Goal: Task Accomplishment & Management: Use online tool/utility

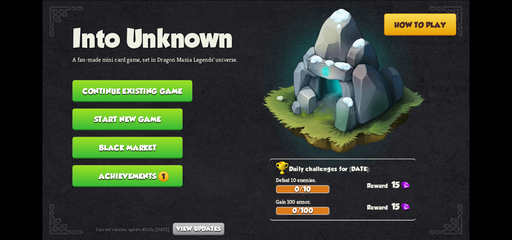
click at [153, 145] on button "Black Market" at bounding box center [127, 148] width 110 height 22
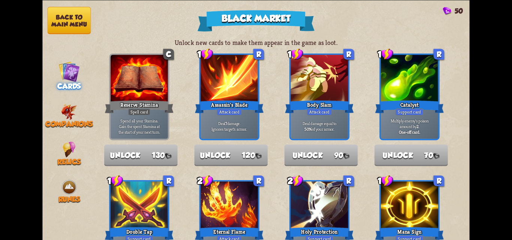
click at [81, 25] on button "Back to main menu" at bounding box center [69, 20] width 43 height 27
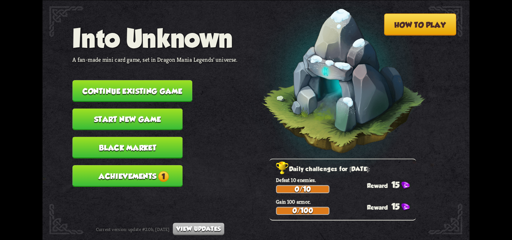
click at [118, 166] on button "Achievements 1" at bounding box center [127, 176] width 110 height 22
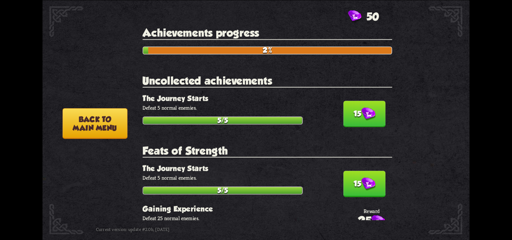
click at [347, 117] on button "15" at bounding box center [364, 114] width 42 height 26
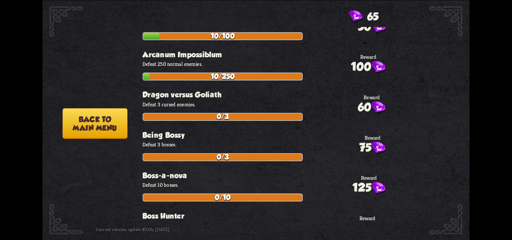
scroll to position [150, 0]
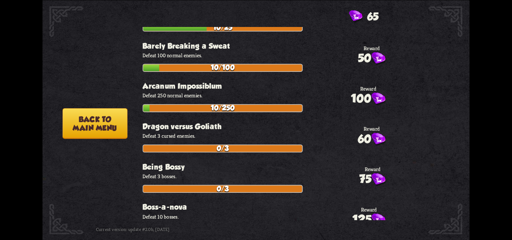
click at [87, 130] on button "Back to main menu" at bounding box center [95, 123] width 65 height 31
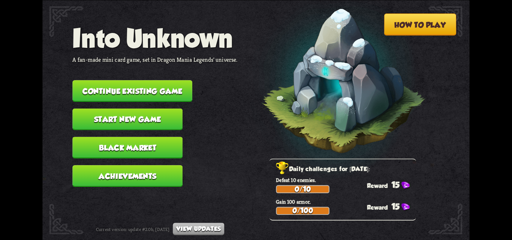
click at [122, 96] on button "Continue existing game" at bounding box center [132, 91] width 120 height 22
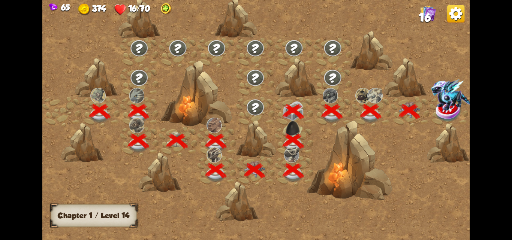
scroll to position [0, 114]
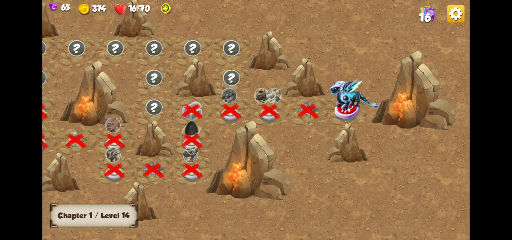
click at [343, 109] on img at bounding box center [354, 94] width 49 height 31
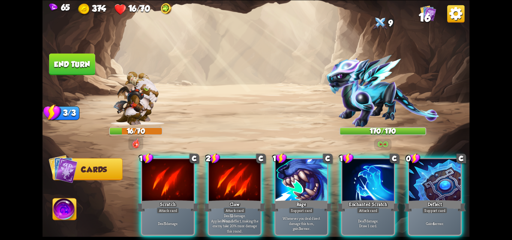
click at [431, 163] on div at bounding box center [435, 180] width 52 height 43
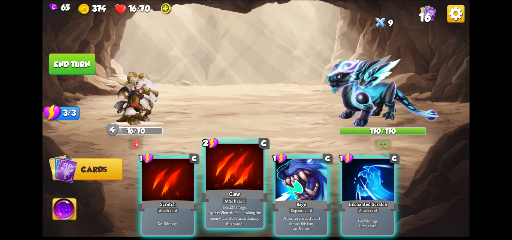
click at [238, 212] on p "Deal 12 damage. Applies Wound effect, making the enemy take 20% more damage thi…" at bounding box center [234, 215] width 54 height 23
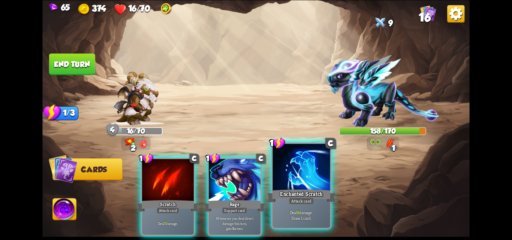
click at [315, 204] on div "Deal 9 damage. Draw 1 card." at bounding box center [301, 215] width 57 height 25
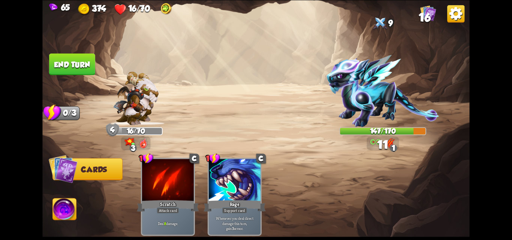
click at [63, 57] on button "End turn" at bounding box center [72, 64] width 46 height 22
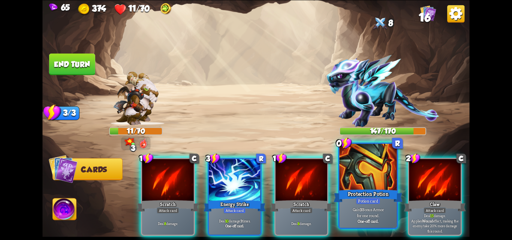
click at [375, 183] on div at bounding box center [368, 168] width 57 height 48
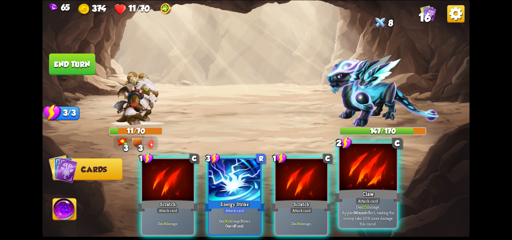
click at [351, 198] on div "Claw" at bounding box center [368, 195] width 69 height 15
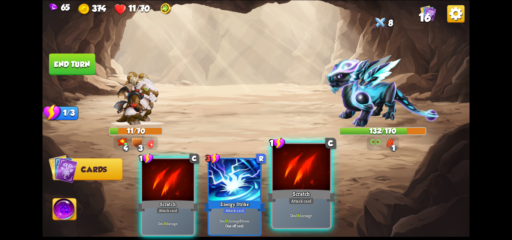
click at [317, 207] on div "Deal 9 damage." at bounding box center [301, 215] width 57 height 25
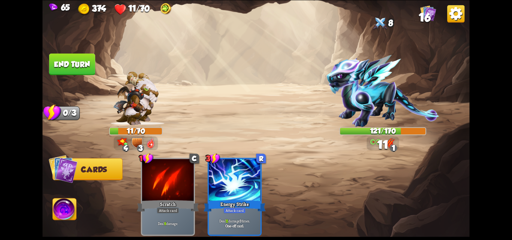
click at [61, 205] on span "Abilities" at bounding box center [71, 209] width 36 height 9
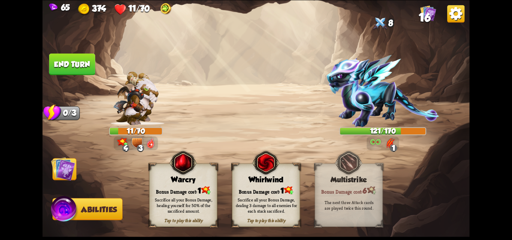
click at [249, 178] on div "Whirlwind" at bounding box center [265, 179] width 67 height 9
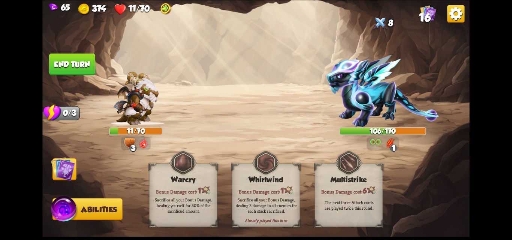
click at [187, 197] on div "Sacrifice all your Bonus Damage, healing yourself for 50% of the sacrificed amo…" at bounding box center [184, 205] width 68 height 27
click at [60, 167] on img at bounding box center [63, 169] width 24 height 24
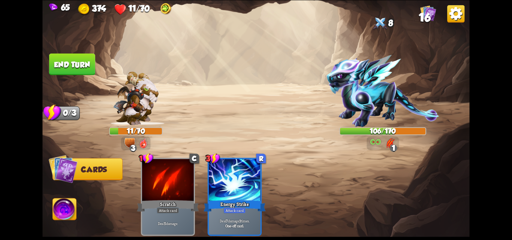
click at [76, 60] on button "End turn" at bounding box center [72, 64] width 46 height 22
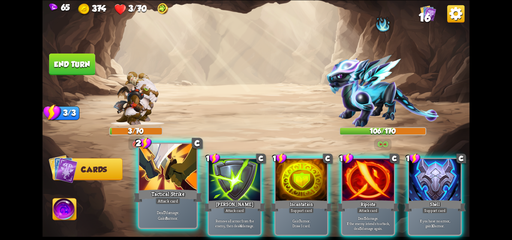
click at [180, 169] on div at bounding box center [167, 168] width 57 height 48
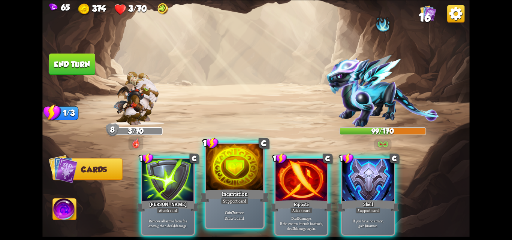
click at [251, 207] on div "Gain 7 armor. Draw 1 card." at bounding box center [234, 215] width 57 height 25
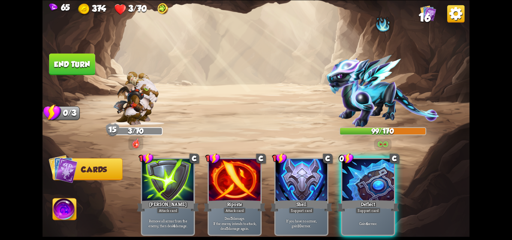
click at [69, 67] on button "End turn" at bounding box center [72, 64] width 46 height 22
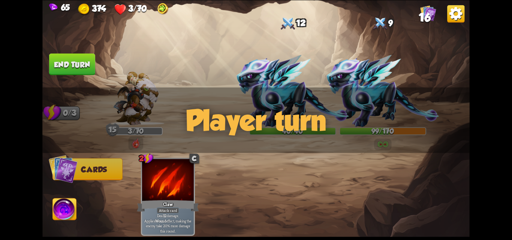
click at [57, 212] on span "Abilities" at bounding box center [71, 209] width 36 height 9
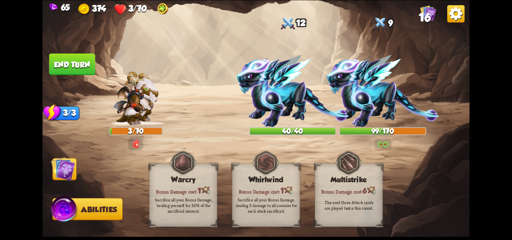
drag, startPoint x: 259, startPoint y: 192, endPoint x: 231, endPoint y: 199, distance: 28.5
click at [259, 193] on div "Sacrifice all your Bonus Damage, dealing 3 damage to all enemies for each stack…" at bounding box center [266, 205] width 68 height 27
click at [57, 172] on img at bounding box center [63, 169] width 24 height 24
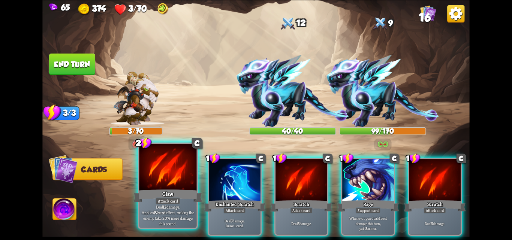
click at [159, 198] on div "Attack card" at bounding box center [168, 201] width 25 height 7
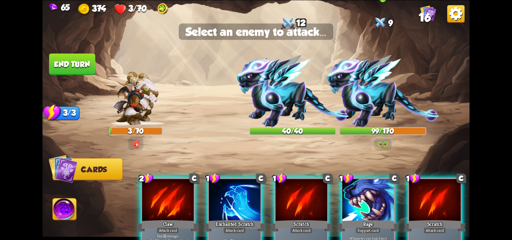
click at [359, 79] on img at bounding box center [382, 91] width 113 height 72
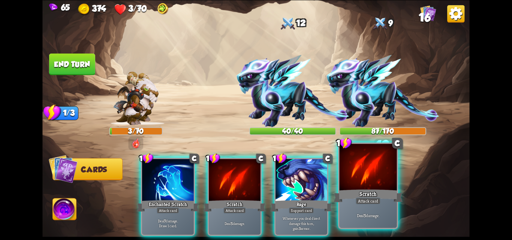
click at [372, 163] on div at bounding box center [368, 168] width 57 height 48
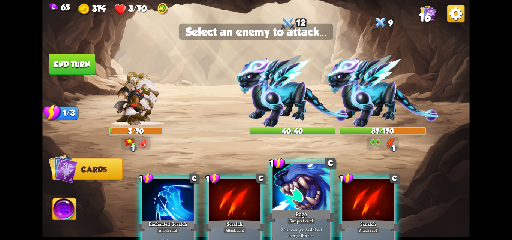
click at [317, 195] on div at bounding box center [301, 188] width 57 height 48
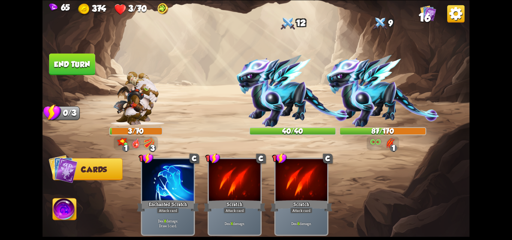
click at [62, 61] on button "End turn" at bounding box center [72, 64] width 46 height 22
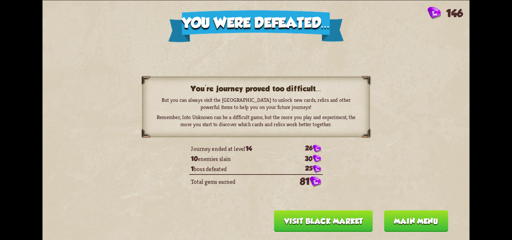
click at [406, 218] on button "Main menu" at bounding box center [416, 221] width 64 height 22
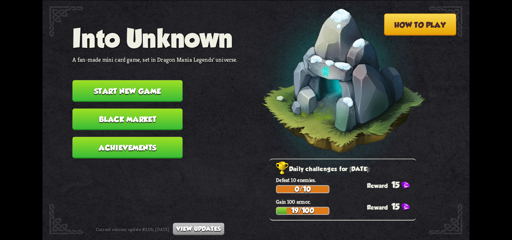
click at [140, 151] on button "Achievements" at bounding box center [127, 148] width 110 height 22
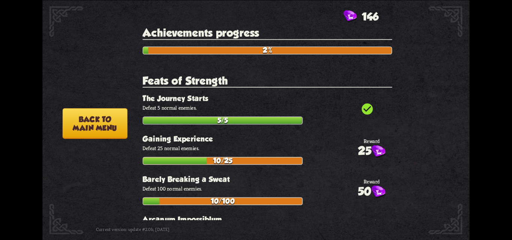
click at [102, 117] on button "Back to main menu" at bounding box center [95, 123] width 65 height 31
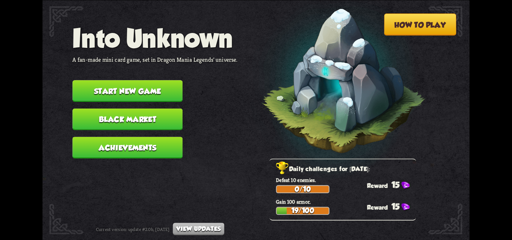
click at [101, 120] on button "Black Market" at bounding box center [127, 119] width 110 height 22
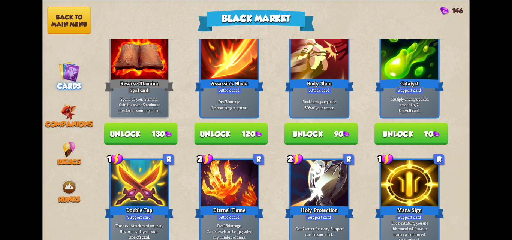
scroll to position [37, 0]
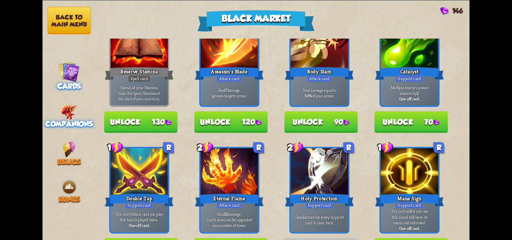
click at [57, 104] on div "Companions" at bounding box center [68, 116] width 53 height 24
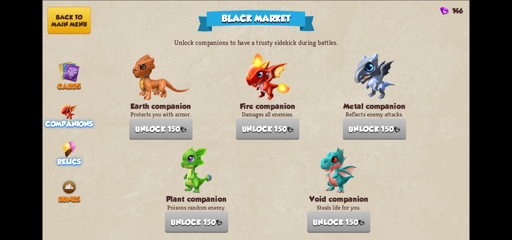
click at [61, 145] on div "Relics" at bounding box center [68, 153] width 53 height 24
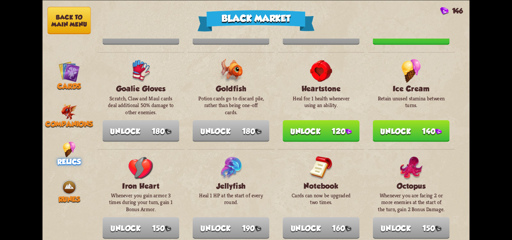
scroll to position [412, 0]
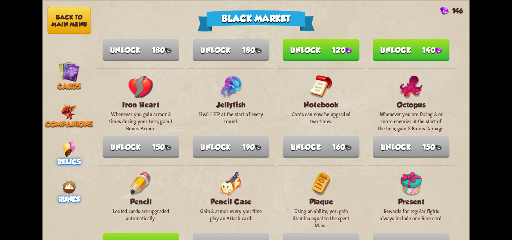
click at [69, 179] on img at bounding box center [69, 187] width 16 height 16
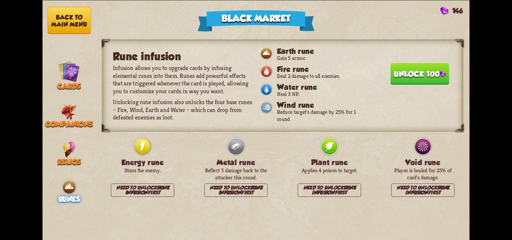
click at [75, 27] on button "Back to main menu" at bounding box center [69, 20] width 43 height 27
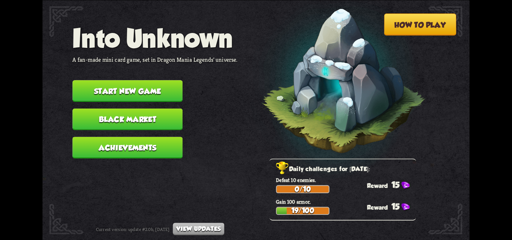
click at [138, 81] on button "Start new game" at bounding box center [127, 91] width 110 height 22
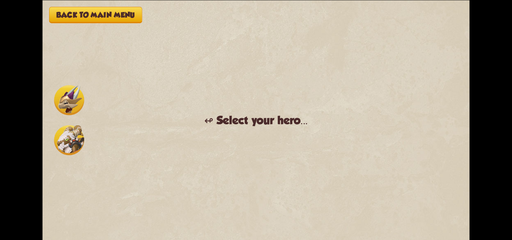
click at [138, 91] on div "Back to main menu ↫ Select your hero... You muster all your courage and set out…" at bounding box center [255, 120] width 427 height 240
click at [123, 21] on button "Back to main menu" at bounding box center [95, 15] width 93 height 16
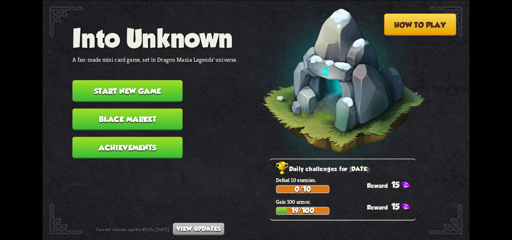
click at [138, 89] on button "Start new game" at bounding box center [127, 91] width 110 height 22
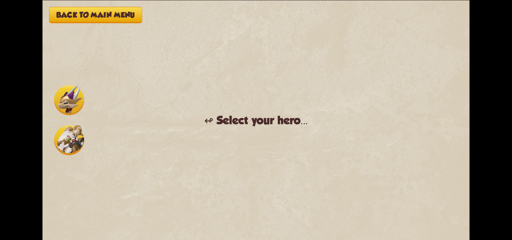
click at [58, 5] on div "Back to main menu ↫ Select your hero... You muster all your courage and set out…" at bounding box center [255, 120] width 427 height 240
click at [61, 14] on button "Back to main menu" at bounding box center [95, 15] width 93 height 16
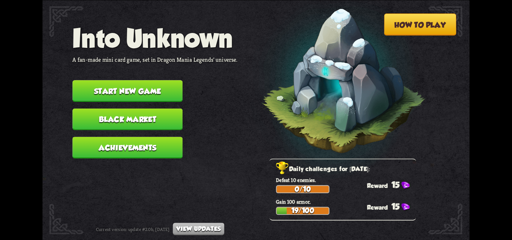
click at [126, 127] on button "Black Market" at bounding box center [127, 119] width 110 height 22
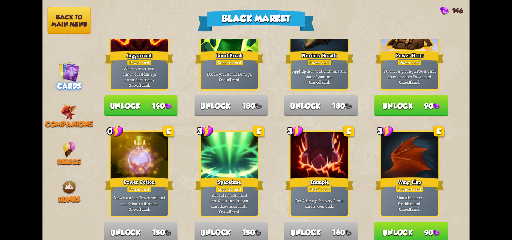
scroll to position [780, 0]
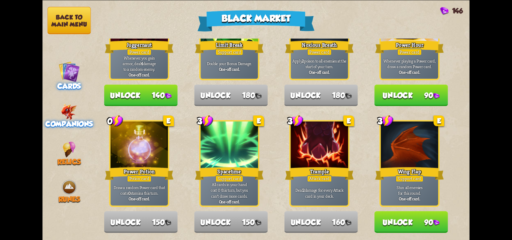
click at [78, 117] on div "Companions" at bounding box center [68, 116] width 53 height 24
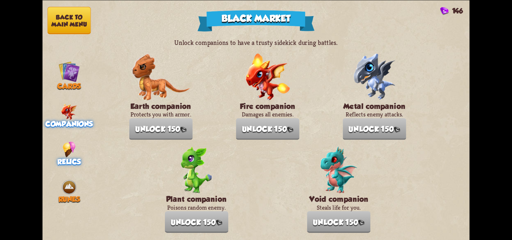
click at [75, 150] on img at bounding box center [69, 149] width 13 height 16
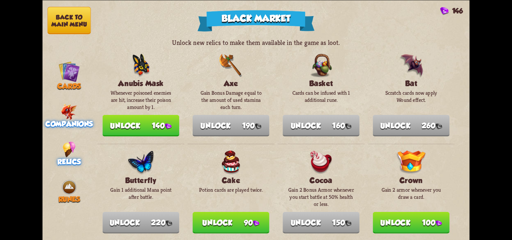
click at [80, 111] on div "Companions" at bounding box center [68, 116] width 53 height 24
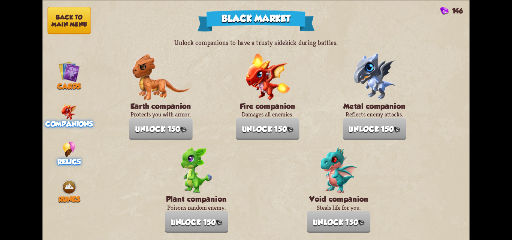
click at [73, 144] on img at bounding box center [69, 149] width 13 height 16
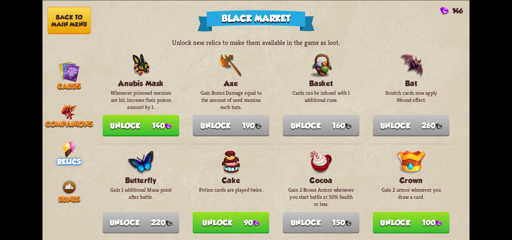
click at [70, 21] on button "Back to main menu" at bounding box center [69, 20] width 43 height 27
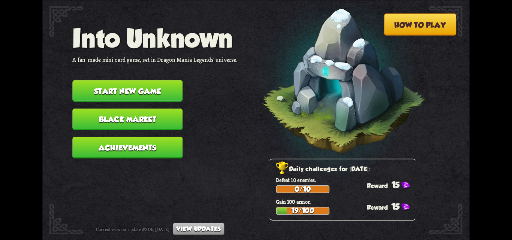
click at [142, 91] on button "Start new game" at bounding box center [127, 91] width 110 height 22
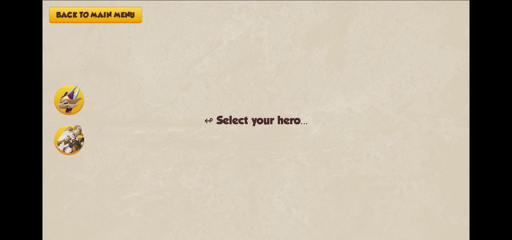
click at [112, 17] on button "Back to main menu" at bounding box center [95, 15] width 93 height 16
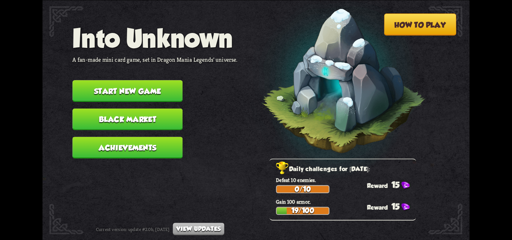
click at [108, 151] on button "Achievements" at bounding box center [127, 148] width 110 height 22
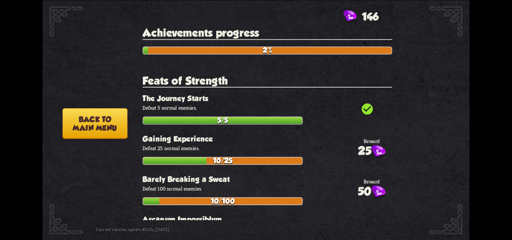
click at [97, 121] on button "Back to main menu" at bounding box center [95, 123] width 65 height 31
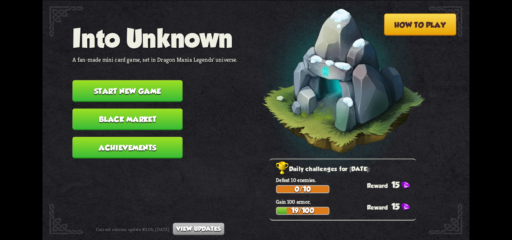
click at [119, 89] on button "Start new game" at bounding box center [127, 91] width 110 height 22
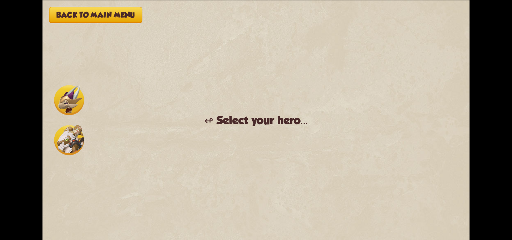
drag, startPoint x: 191, startPoint y: 133, endPoint x: 90, endPoint y: 129, distance: 101.6
click at [151, 129] on div "Back to main menu ↫ Select your hero... You muster all your courage and set out…" at bounding box center [255, 120] width 427 height 240
click at [58, 137] on div "Back to main menu ↫ Select your hero... You muster all your courage and set out…" at bounding box center [255, 120] width 427 height 240
click at [83, 175] on div "Back to main menu ↫ Select your hero... You muster all your courage and set out…" at bounding box center [255, 120] width 427 height 240
drag, startPoint x: 84, startPoint y: 189, endPoint x: 85, endPoint y: 215, distance: 26.3
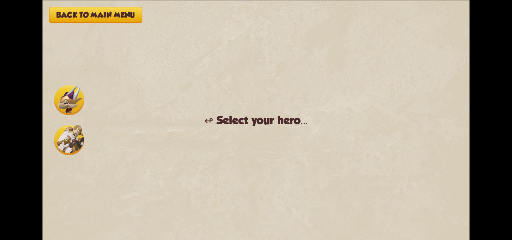
click at [84, 190] on div "Back to main menu ↫ Select your hero... You muster all your courage and set out…" at bounding box center [255, 120] width 427 height 240
click at [85, 215] on div "Back to main menu ↫ Select your hero... You muster all your courage and set out…" at bounding box center [255, 120] width 427 height 240
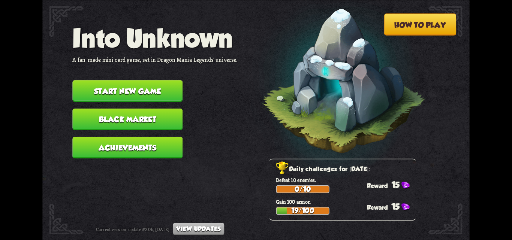
click at [161, 85] on button "Start new game" at bounding box center [127, 91] width 110 height 22
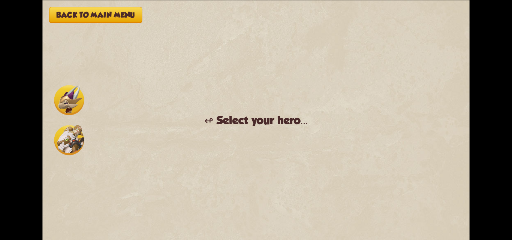
click at [70, 103] on img at bounding box center [69, 100] width 30 height 30
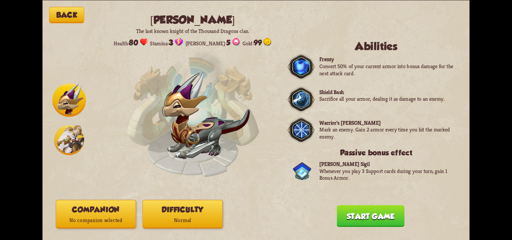
click at [79, 142] on img at bounding box center [69, 140] width 30 height 30
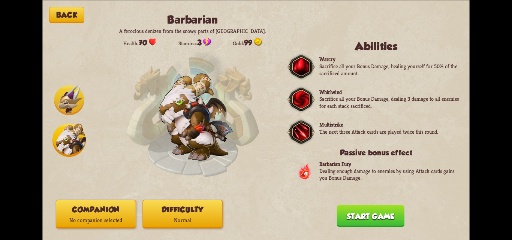
click at [163, 212] on button "Difficulty Normal" at bounding box center [182, 214] width 80 height 29
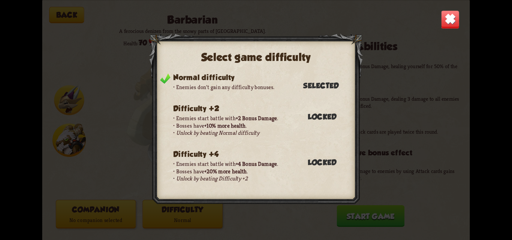
click at [260, 129] on p "Unlock by beating Normal difficulty" at bounding box center [260, 132] width 175 height 7
click at [444, 21] on img at bounding box center [450, 19] width 19 height 19
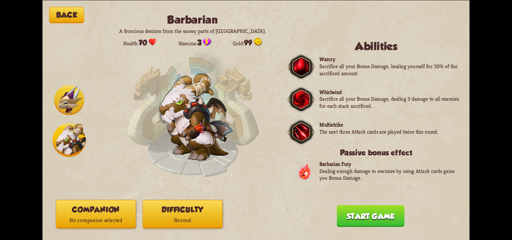
click at [66, 130] on img at bounding box center [68, 139] width 33 height 33
click at [75, 99] on img at bounding box center [69, 100] width 30 height 30
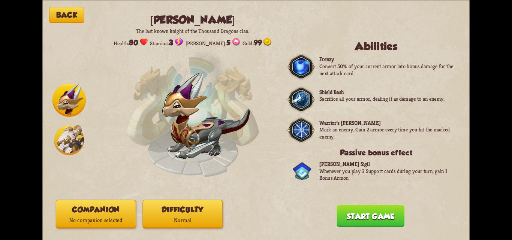
click at [67, 133] on img at bounding box center [69, 140] width 30 height 30
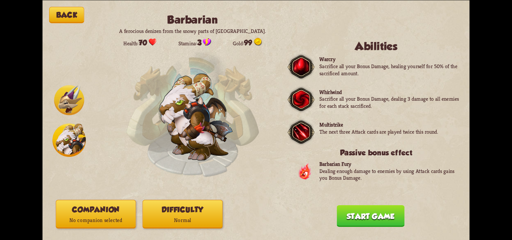
click at [67, 96] on img at bounding box center [69, 100] width 30 height 30
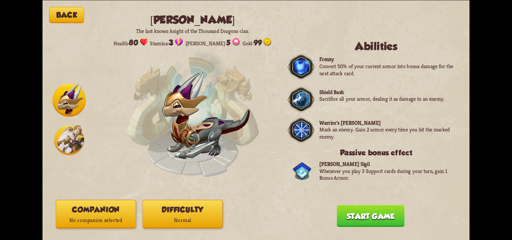
click at [69, 134] on img at bounding box center [69, 140] width 30 height 30
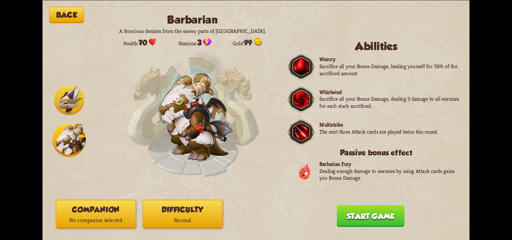
click at [68, 105] on img at bounding box center [69, 100] width 30 height 30
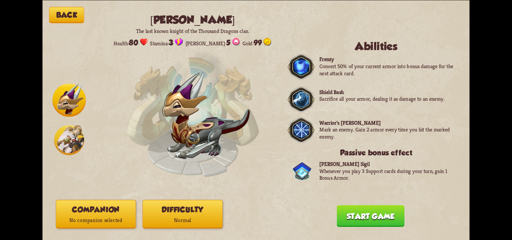
click at [61, 138] on img at bounding box center [69, 140] width 30 height 30
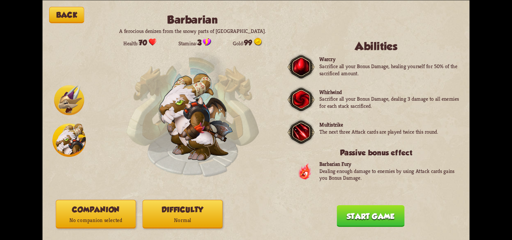
click at [66, 98] on img at bounding box center [69, 100] width 30 height 30
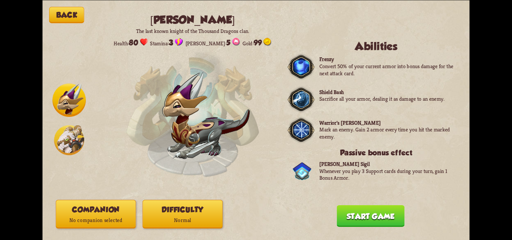
click at [66, 121] on div at bounding box center [68, 120] width 33 height 73
click at [68, 126] on img at bounding box center [69, 140] width 30 height 30
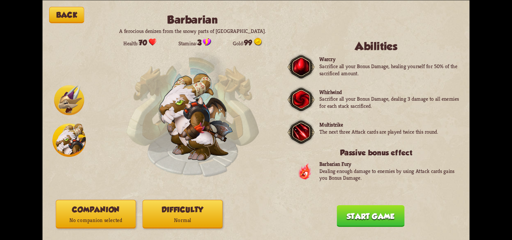
click at [71, 106] on img at bounding box center [69, 100] width 30 height 30
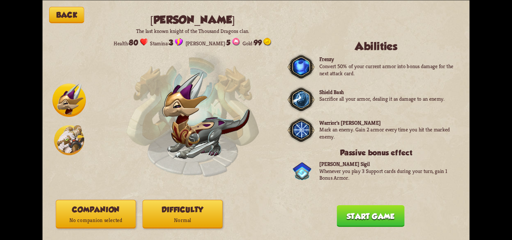
click at [108, 211] on button "Companion No companion selected" at bounding box center [96, 214] width 80 height 29
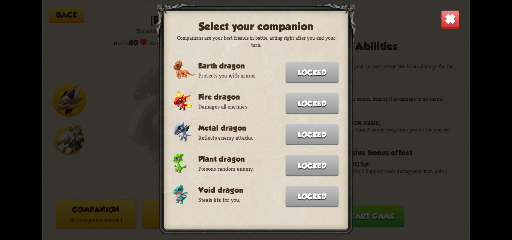
click at [443, 19] on img at bounding box center [450, 19] width 19 height 19
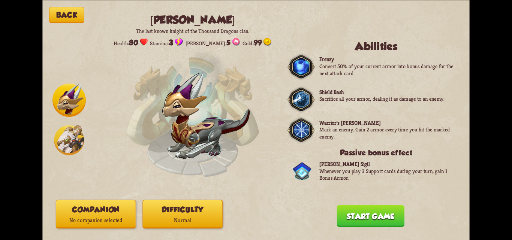
click at [382, 211] on button "Start game" at bounding box center [371, 216] width 68 height 22
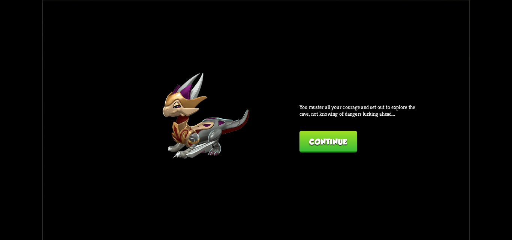
click at [324, 147] on button "Continue" at bounding box center [328, 142] width 58 height 22
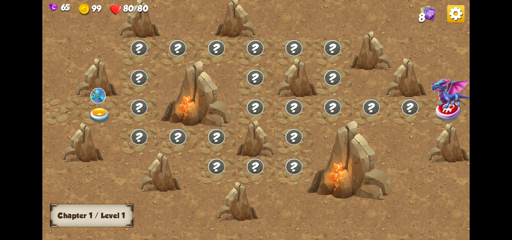
click at [100, 116] on img at bounding box center [99, 116] width 21 height 16
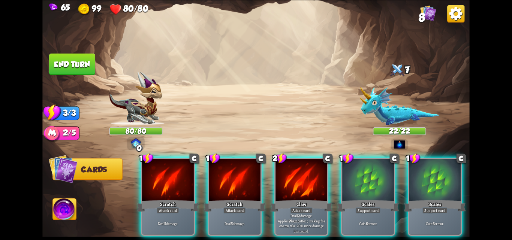
click at [71, 204] on img at bounding box center [65, 211] width 24 height 24
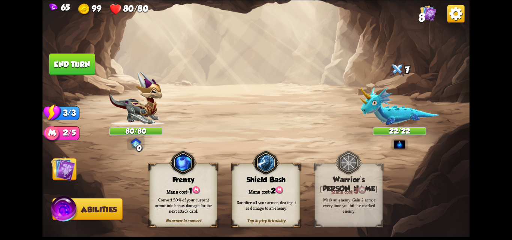
click at [72, 170] on img at bounding box center [63, 169] width 24 height 24
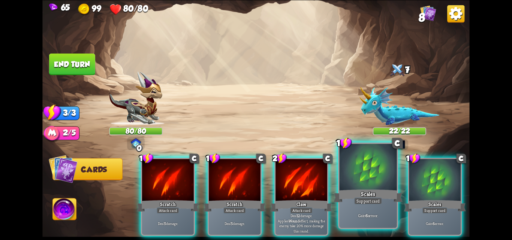
click at [388, 193] on div "Scales" at bounding box center [368, 195] width 69 height 15
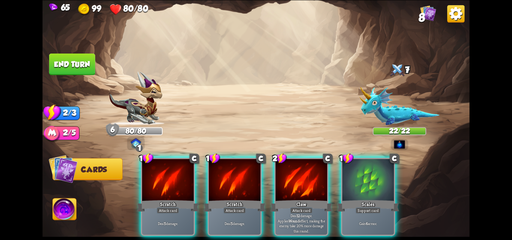
click at [388, 199] on div "Scales" at bounding box center [368, 206] width 62 height 14
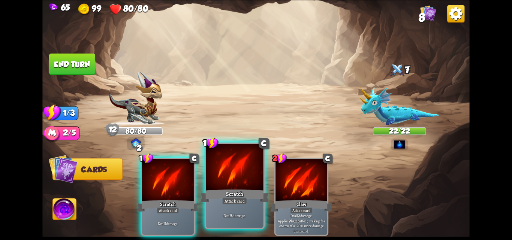
click at [237, 205] on div "Deal 5 damage." at bounding box center [234, 215] width 57 height 25
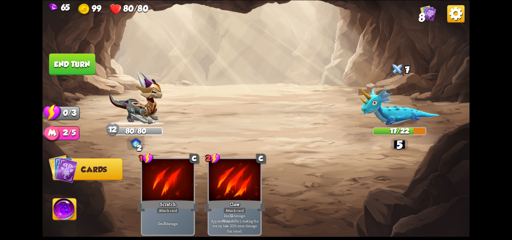
click at [72, 209] on img at bounding box center [65, 211] width 24 height 24
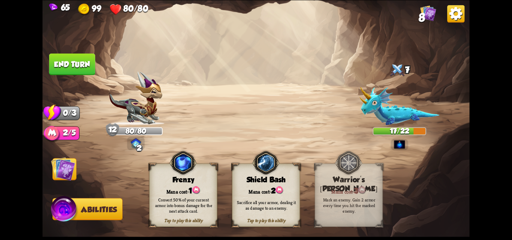
click at [208, 215] on div "Convert 50% of your current armor into bonus damage for the next attack card." at bounding box center [184, 205] width 68 height 27
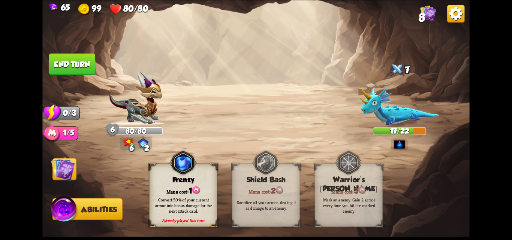
click at [63, 177] on img at bounding box center [63, 169] width 24 height 24
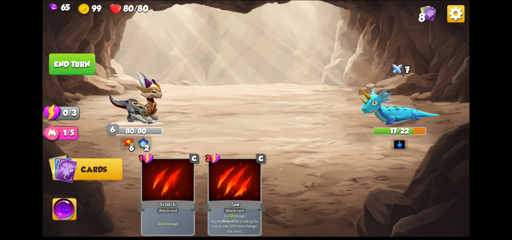
click at [64, 60] on button "End turn" at bounding box center [72, 64] width 46 height 22
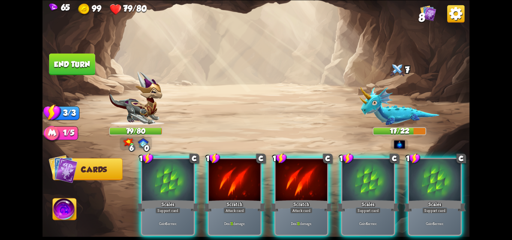
click at [70, 215] on img at bounding box center [65, 211] width 24 height 24
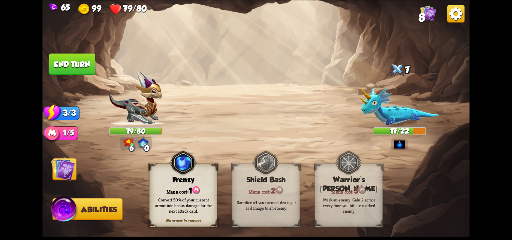
click at [71, 177] on img at bounding box center [63, 169] width 24 height 24
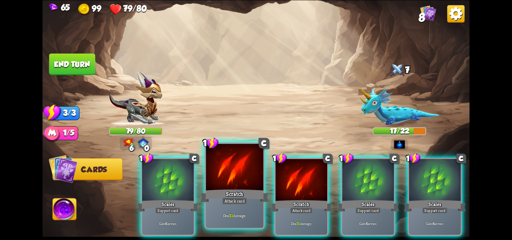
click at [232, 209] on div "Deal 11 damage." at bounding box center [234, 215] width 57 height 25
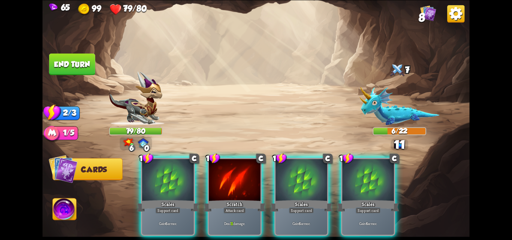
click at [232, 212] on div "Deal 11 damage." at bounding box center [235, 223] width 52 height 22
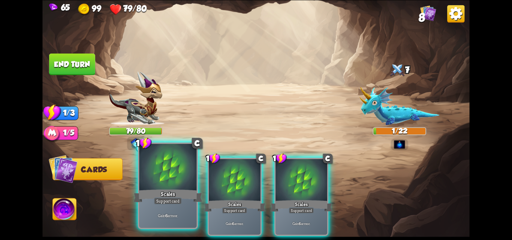
click at [182, 204] on div "Gain 6 armor." at bounding box center [167, 215] width 57 height 25
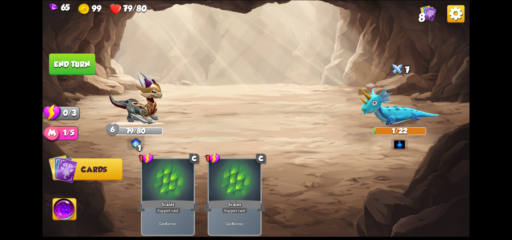
click at [88, 170] on span "Cards" at bounding box center [94, 169] width 26 height 9
click at [72, 59] on button "End turn" at bounding box center [72, 64] width 46 height 22
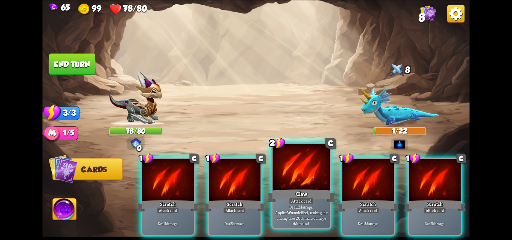
click at [296, 209] on b "12" at bounding box center [298, 207] width 4 height 6
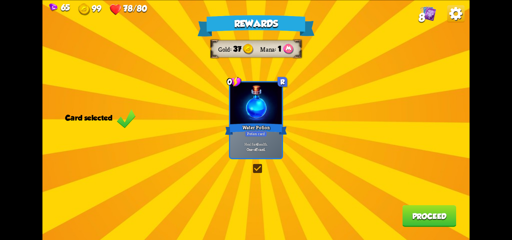
click at [261, 141] on div "Heal for 4 health. One-off card." at bounding box center [256, 146] width 52 height 22
click at [270, 148] on div "One-off card." at bounding box center [256, 149] width 49 height 5
click at [442, 218] on button "Proceed" at bounding box center [429, 216] width 54 height 22
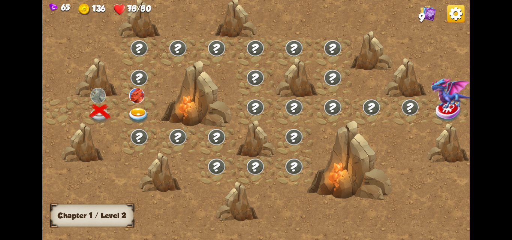
click at [144, 115] on img at bounding box center [138, 116] width 21 height 16
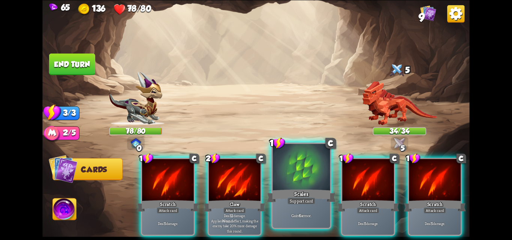
click at [305, 212] on div "Gain 6 armor." at bounding box center [301, 215] width 57 height 25
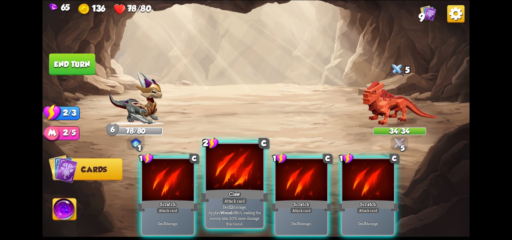
click at [228, 193] on div "Claw" at bounding box center [234, 195] width 69 height 15
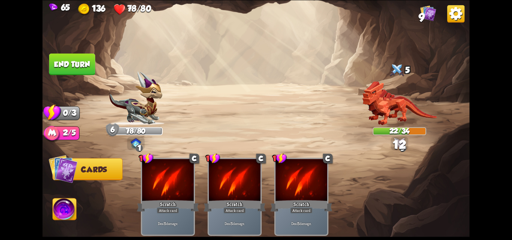
click at [91, 177] on button "Cards" at bounding box center [87, 169] width 70 height 22
click at [88, 174] on button "Cards" at bounding box center [87, 169] width 70 height 22
click at [69, 198] on img at bounding box center [255, 120] width 427 height 240
click at [63, 203] on img at bounding box center [65, 211] width 24 height 24
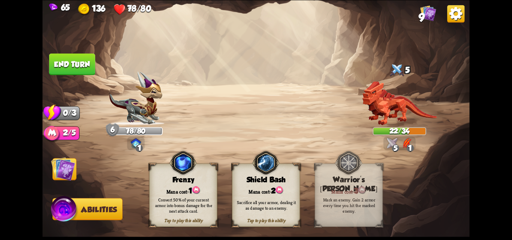
drag, startPoint x: 74, startPoint y: 178, endPoint x: 80, endPoint y: 156, distance: 23.3
click at [74, 178] on img at bounding box center [63, 169] width 24 height 24
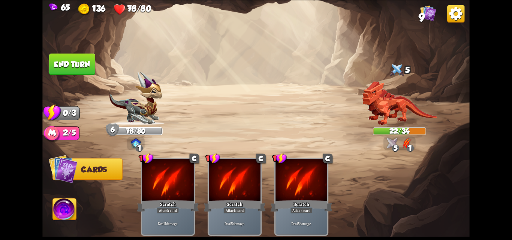
click at [69, 61] on button "End turn" at bounding box center [72, 64] width 46 height 22
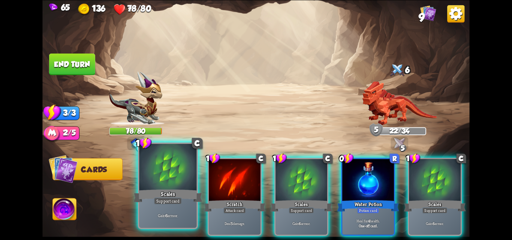
drag, startPoint x: 176, startPoint y: 196, endPoint x: 218, endPoint y: 198, distance: 42.4
click at [177, 196] on div "Scales" at bounding box center [167, 195] width 69 height 15
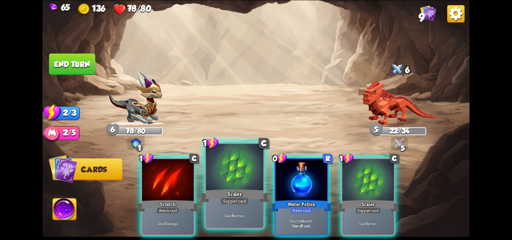
click at [244, 199] on div "Support card" at bounding box center [235, 201] width 28 height 7
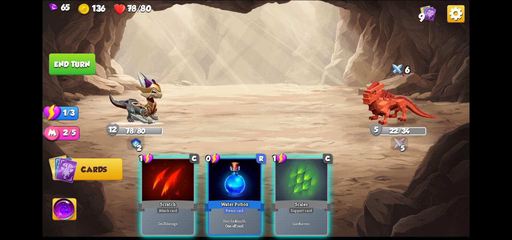
click at [326, 202] on div "Scales" at bounding box center [301, 206] width 62 height 14
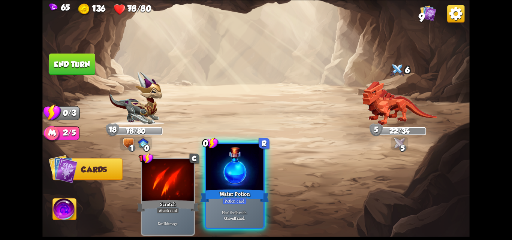
click at [245, 208] on div "Heal for 4 health. One-off card." at bounding box center [234, 215] width 57 height 25
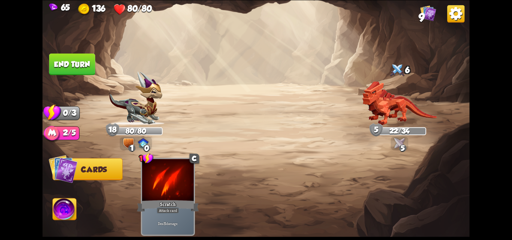
click at [61, 208] on img at bounding box center [65, 211] width 24 height 24
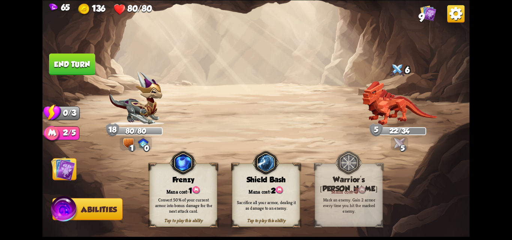
click at [247, 195] on div "Sacrifice all your armor, dealing it as damage to an enemy." at bounding box center [266, 205] width 68 height 27
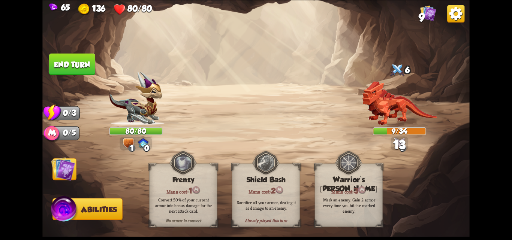
click at [79, 64] on button "End turn" at bounding box center [72, 64] width 46 height 22
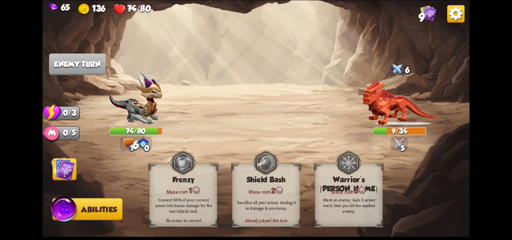
click at [67, 174] on img at bounding box center [63, 169] width 24 height 24
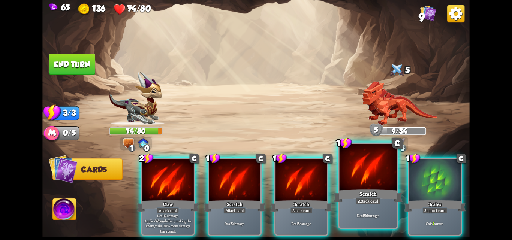
drag, startPoint x: 379, startPoint y: 206, endPoint x: 332, endPoint y: 207, distance: 46.5
click at [378, 205] on div "Deal 5 damage." at bounding box center [368, 215] width 57 height 25
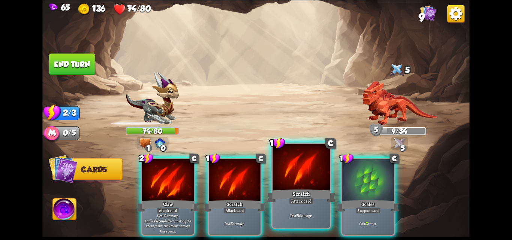
click at [318, 208] on div "Deal 5 damage." at bounding box center [301, 215] width 57 height 25
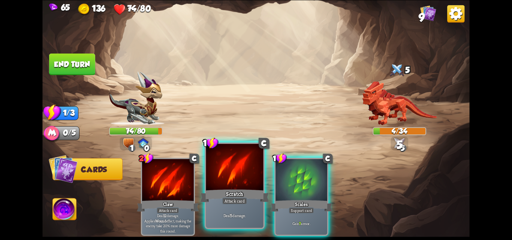
click at [236, 202] on div "Attack card" at bounding box center [234, 201] width 25 height 7
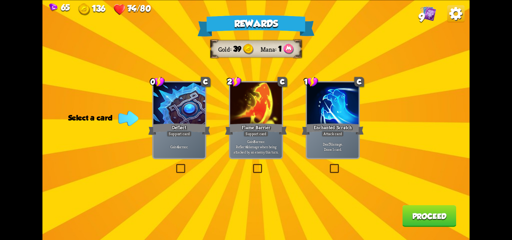
click at [251, 165] on label at bounding box center [251, 165] width 0 height 0
click at [0, 0] on input "checkbox" at bounding box center [0, 0] width 0 height 0
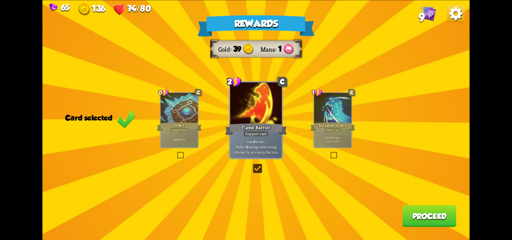
click at [179, 150] on div "Rewards Gold 39 Mana 1 Card selected 0 C Deflect Support card Gain 4 armor. 2 C…" at bounding box center [255, 120] width 427 height 240
click at [176, 153] on label at bounding box center [176, 153] width 0 height 0
click at [0, 0] on input "checkbox" at bounding box center [0, 0] width 0 height 0
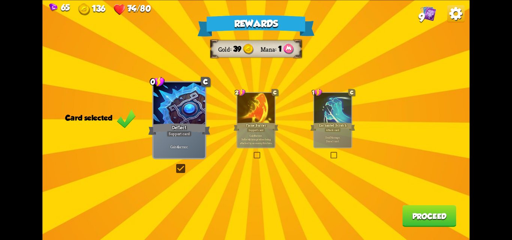
click at [253, 153] on label at bounding box center [253, 153] width 0 height 0
click at [0, 0] on input "checkbox" at bounding box center [0, 0] width 0 height 0
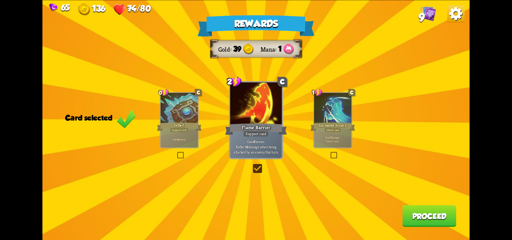
click at [176, 153] on label at bounding box center [176, 153] width 0 height 0
click at [0, 0] on input "checkbox" at bounding box center [0, 0] width 0 height 0
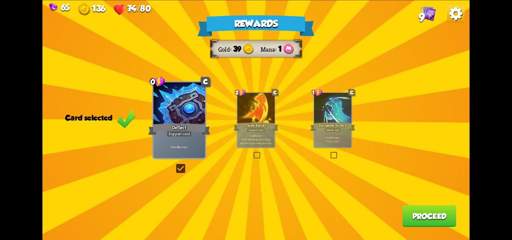
click at [420, 215] on button "Proceed" at bounding box center [429, 216] width 54 height 22
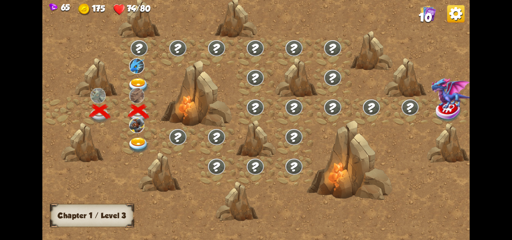
click at [138, 141] on img at bounding box center [138, 146] width 21 height 16
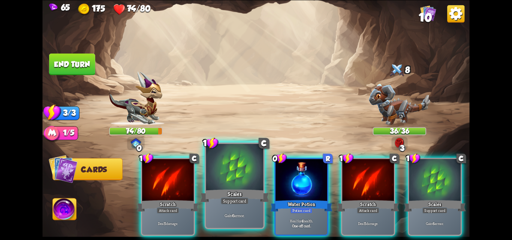
click at [247, 206] on div "Gain 6 armor." at bounding box center [234, 215] width 57 height 25
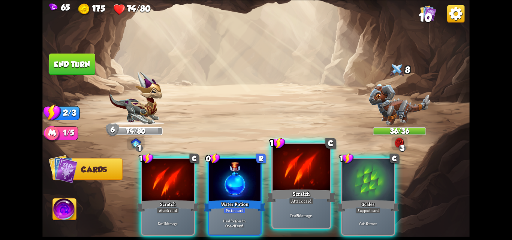
drag, startPoint x: 242, startPoint y: 208, endPoint x: 252, endPoint y: 203, distance: 11.4
click at [246, 212] on div "Heal for 4 health. One-off card." at bounding box center [235, 223] width 52 height 22
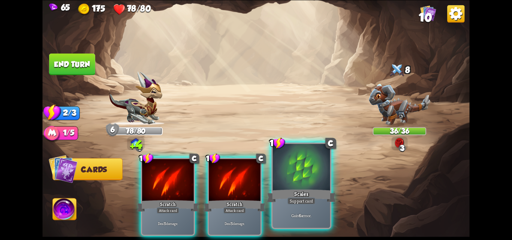
click at [294, 199] on div "Support card" at bounding box center [301, 201] width 28 height 7
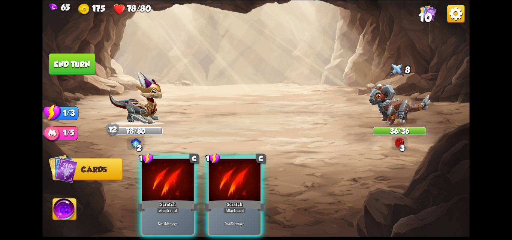
click at [57, 204] on img at bounding box center [65, 211] width 24 height 24
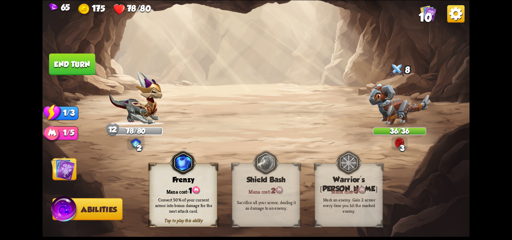
click at [187, 186] on div "Mana cost: 1" at bounding box center [183, 191] width 67 height 10
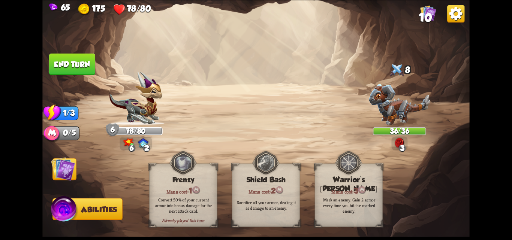
click at [76, 171] on span "Cards" at bounding box center [66, 169] width 26 height 9
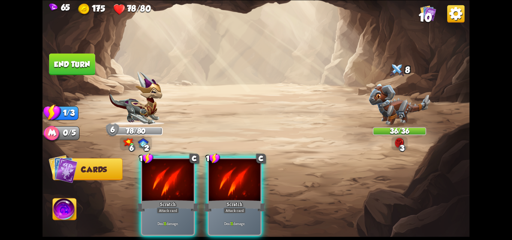
click at [168, 199] on div "Scratch" at bounding box center [168, 206] width 62 height 14
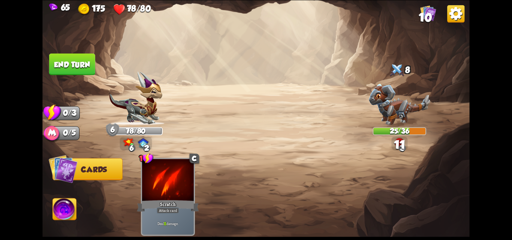
click at [67, 52] on img at bounding box center [255, 120] width 427 height 240
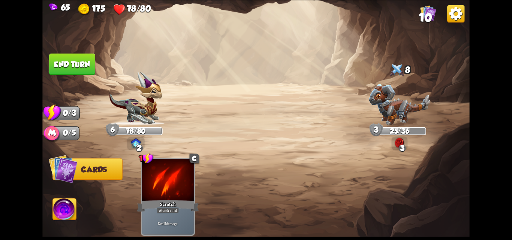
click at [76, 67] on button "End turn" at bounding box center [72, 64] width 46 height 22
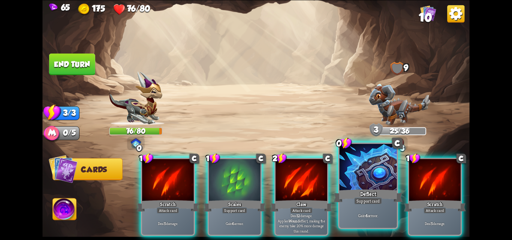
click at [381, 189] on div "Deflect" at bounding box center [368, 195] width 69 height 15
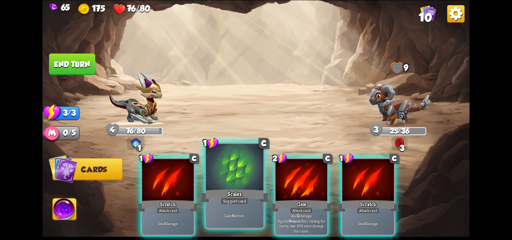
click at [245, 212] on div "Gain 6 armor." at bounding box center [234, 215] width 57 height 25
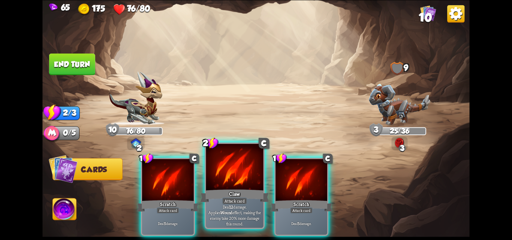
click at [252, 217] on p "Deal 12 damage. Applies Wound effect, making the enemy take 20% more damage thi…" at bounding box center [234, 215] width 54 height 23
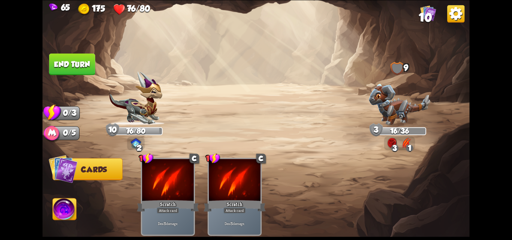
click at [76, 66] on button "End turn" at bounding box center [72, 64] width 46 height 22
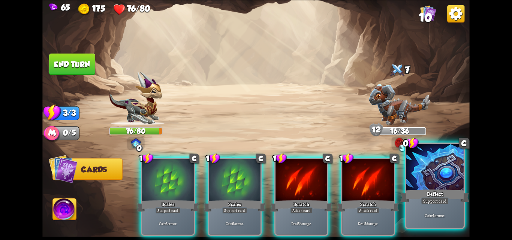
click at [429, 186] on div at bounding box center [434, 168] width 57 height 48
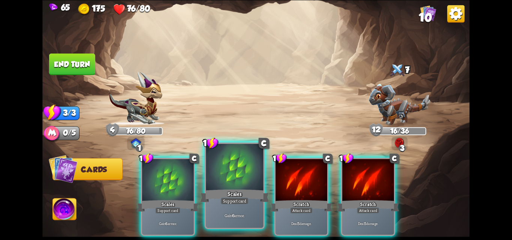
drag, startPoint x: 239, startPoint y: 198, endPoint x: 198, endPoint y: 210, distance: 43.2
click at [239, 198] on div "Support card" at bounding box center [235, 201] width 28 height 7
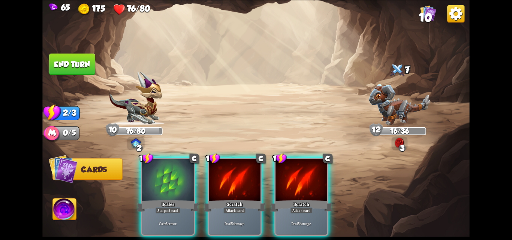
drag, startPoint x: 176, startPoint y: 210, endPoint x: 170, endPoint y: 212, distance: 6.2
click at [176, 212] on div "Gain 6 armor." at bounding box center [168, 223] width 52 height 22
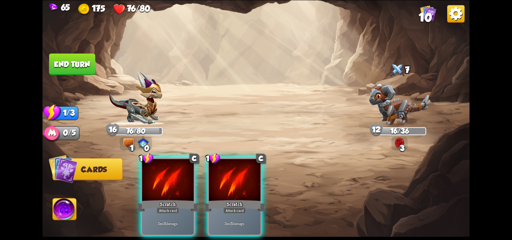
click at [58, 209] on img at bounding box center [65, 211] width 24 height 24
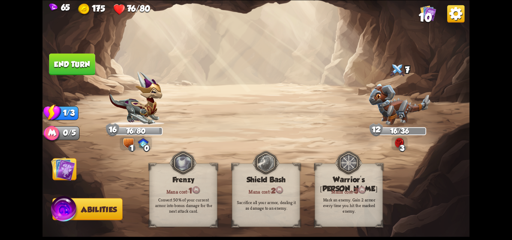
click at [65, 164] on img at bounding box center [63, 169] width 24 height 24
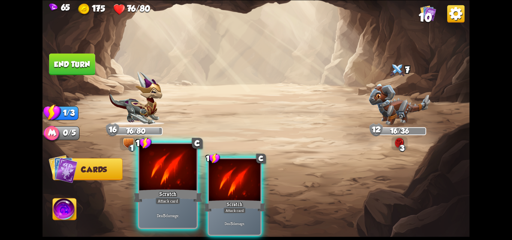
click at [168, 182] on div at bounding box center [167, 168] width 57 height 48
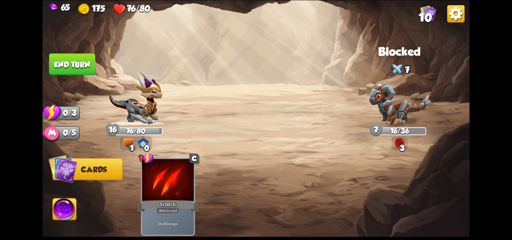
click at [79, 61] on button "End turn" at bounding box center [72, 64] width 46 height 22
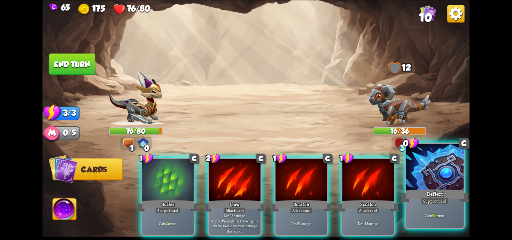
click at [437, 214] on p "Gain 5 armor." at bounding box center [434, 215] width 54 height 6
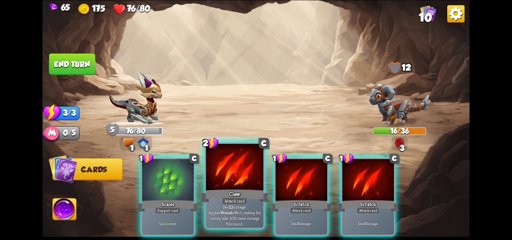
click at [215, 186] on div at bounding box center [234, 168] width 57 height 48
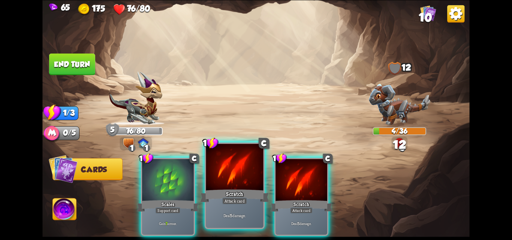
click at [216, 187] on div at bounding box center [234, 168] width 57 height 48
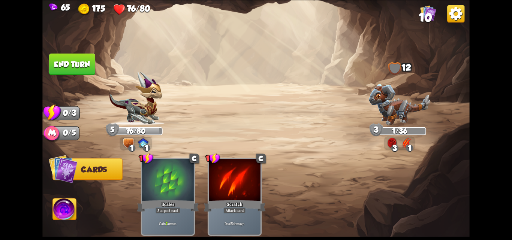
click at [77, 61] on button "End turn" at bounding box center [72, 64] width 46 height 22
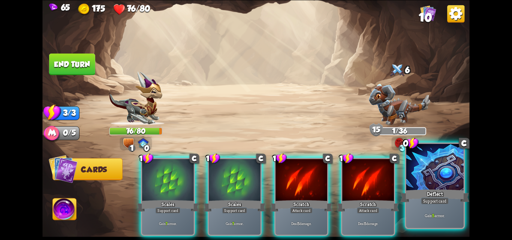
click at [450, 213] on p "Gain 5 armor." at bounding box center [434, 215] width 54 height 6
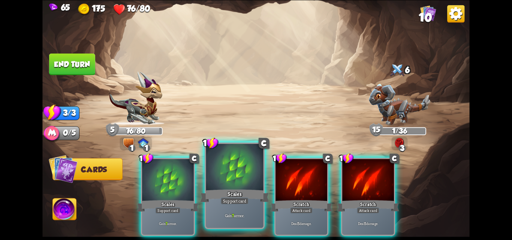
click at [242, 196] on div "Scales" at bounding box center [234, 195] width 69 height 15
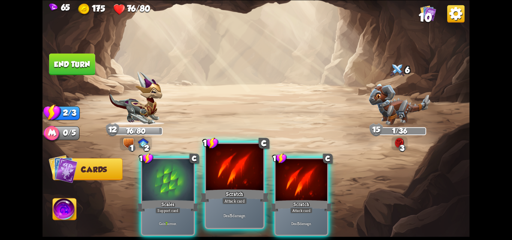
click at [226, 193] on div "Scratch" at bounding box center [234, 195] width 69 height 15
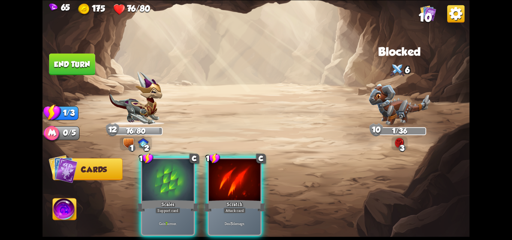
click at [226, 199] on div "Scratch" at bounding box center [234, 206] width 62 height 14
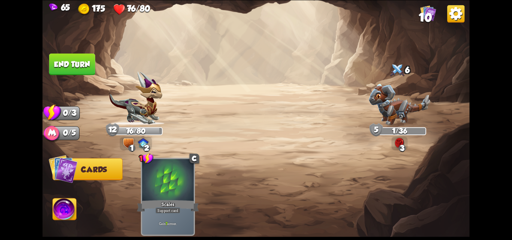
click at [83, 68] on button "End turn" at bounding box center [72, 64] width 46 height 22
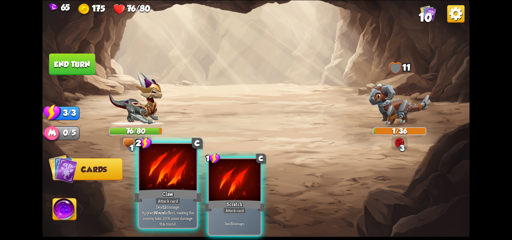
click at [189, 180] on div at bounding box center [167, 168] width 57 height 48
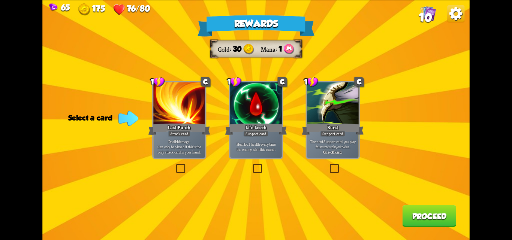
click at [334, 161] on div "Rewards Gold 30 Mana 1 Select a card 1 C Last Punch Attack card Deal 14 damage.…" at bounding box center [255, 120] width 427 height 240
click at [328, 165] on label at bounding box center [328, 165] width 0 height 0
click at [0, 0] on input "checkbox" at bounding box center [0, 0] width 0 height 0
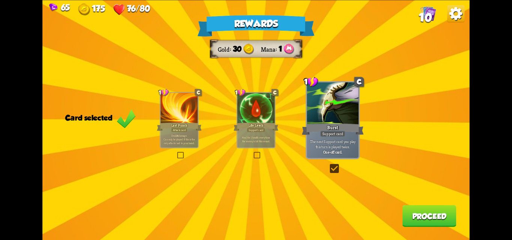
click at [447, 216] on button "Proceed" at bounding box center [429, 216] width 54 height 22
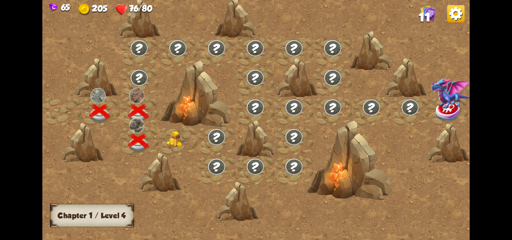
click at [175, 142] on img at bounding box center [176, 140] width 21 height 16
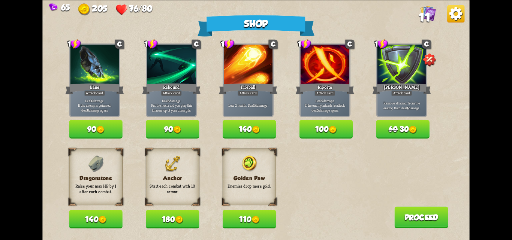
click at [174, 220] on button "180" at bounding box center [172, 219] width 53 height 19
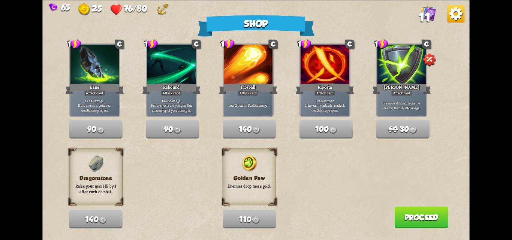
click at [431, 220] on button "Proceed" at bounding box center [421, 217] width 54 height 22
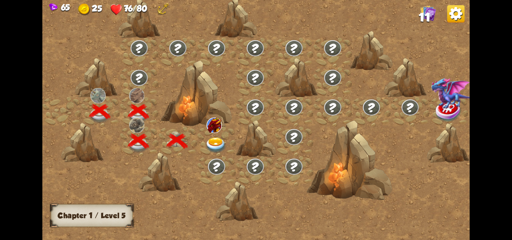
click at [214, 140] on img at bounding box center [215, 146] width 21 height 16
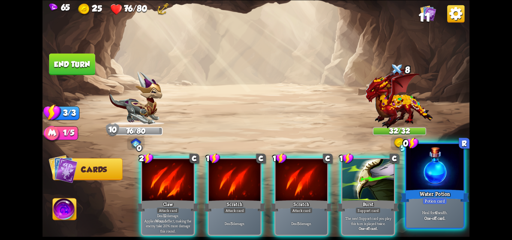
click at [430, 162] on div at bounding box center [434, 168] width 57 height 48
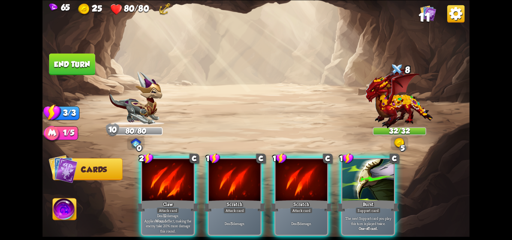
click at [62, 213] on img at bounding box center [65, 211] width 24 height 24
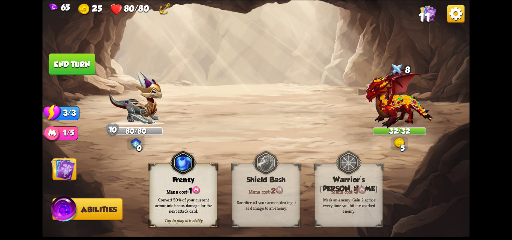
drag, startPoint x: 165, startPoint y: 194, endPoint x: 141, endPoint y: 199, distance: 24.9
click at [164, 194] on div "Convert 50% of your current armor into bonus damage for the next attack card." at bounding box center [184, 205] width 68 height 27
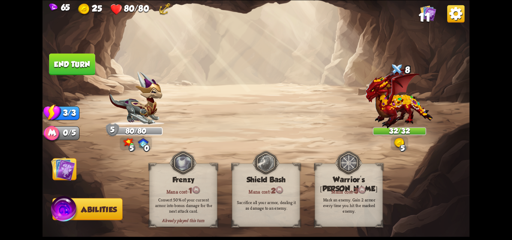
click at [64, 171] on img at bounding box center [63, 169] width 24 height 24
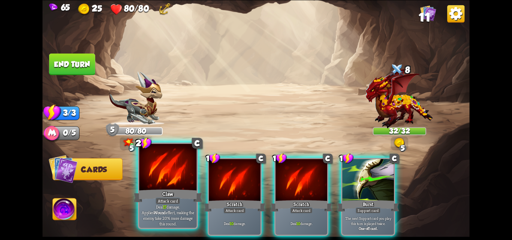
click at [166, 186] on div at bounding box center [167, 168] width 57 height 48
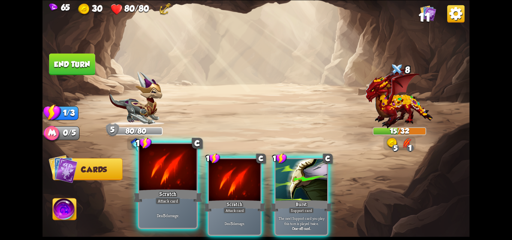
click at [166, 186] on div at bounding box center [167, 168] width 57 height 48
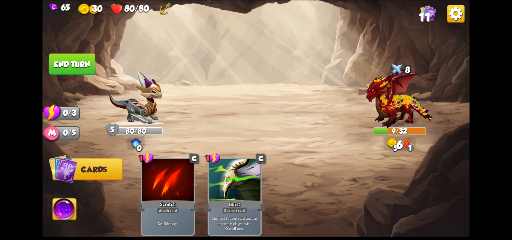
click at [84, 67] on button "End turn" at bounding box center [72, 64] width 46 height 22
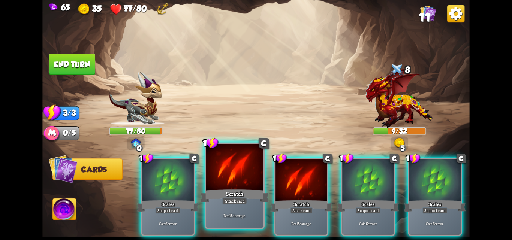
click at [224, 193] on div "Scratch" at bounding box center [234, 195] width 69 height 15
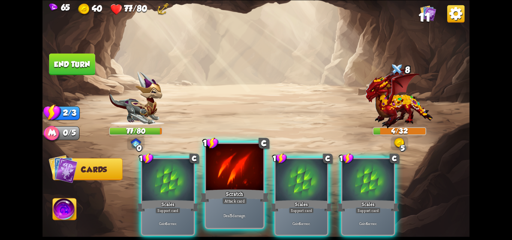
click at [252, 200] on div "Scratch" at bounding box center [234, 195] width 69 height 15
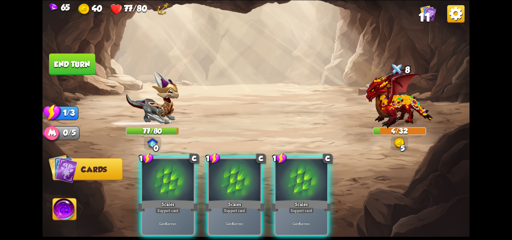
drag, startPoint x: 286, startPoint y: 203, endPoint x: 278, endPoint y: 200, distance: 7.6
click at [279, 200] on div "Scales" at bounding box center [301, 206] width 62 height 14
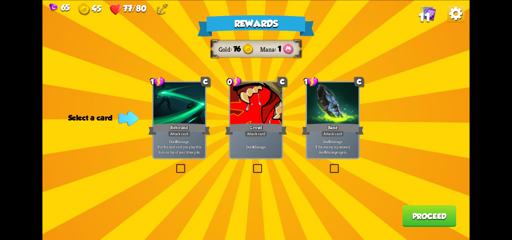
click at [251, 165] on label at bounding box center [251, 165] width 0 height 0
click at [0, 0] on input "checkbox" at bounding box center [0, 0] width 0 height 0
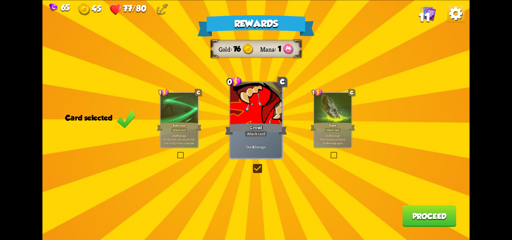
click at [251, 150] on div "Deal 4 damage." at bounding box center [256, 146] width 52 height 22
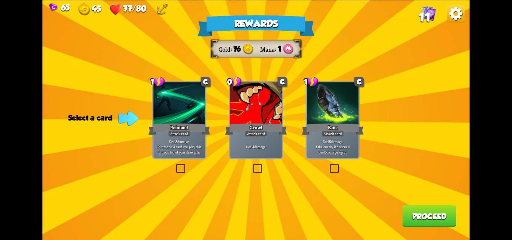
click at [328, 165] on label at bounding box center [328, 165] width 0 height 0
click at [0, 0] on input "checkbox" at bounding box center [0, 0] width 0 height 0
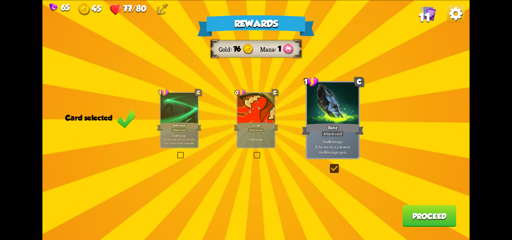
click at [252, 150] on div "Rewards Gold 76 Mana 1 Card selected 1 C Rebound Attack card Deal 8 damage. Put…" at bounding box center [255, 120] width 427 height 240
click at [253, 136] on div "Deal 4 damage." at bounding box center [255, 139] width 37 height 16
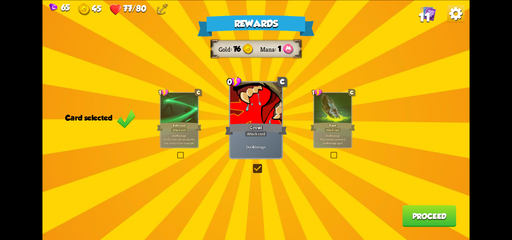
click at [329, 135] on p "Deal 6 damage. If the enemy is poisoned, deal 6 damage again." at bounding box center [333, 139] width 36 height 11
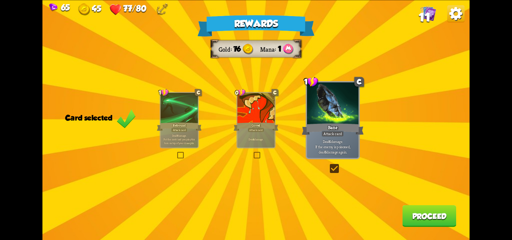
drag, startPoint x: 333, startPoint y: 120, endPoint x: 336, endPoint y: 124, distance: 5.6
click at [334, 121] on div at bounding box center [333, 103] width 52 height 43
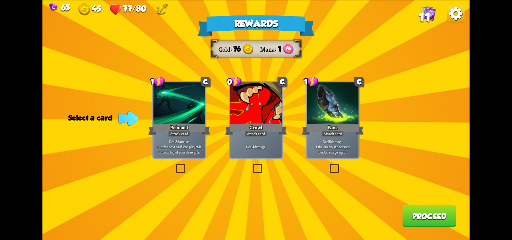
click at [350, 141] on p "Deal 6 damage. If the enemy is poisoned, deal 6 damage again." at bounding box center [332, 146] width 49 height 15
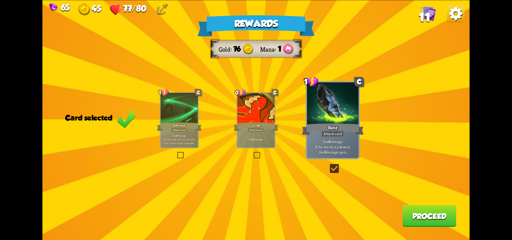
click at [416, 214] on button "Proceed" at bounding box center [429, 216] width 54 height 22
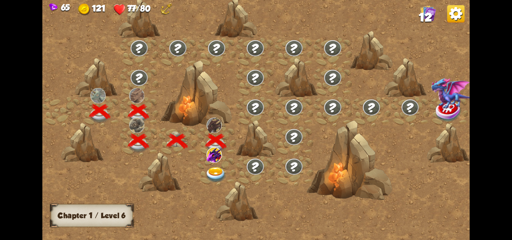
click at [213, 172] on img at bounding box center [215, 175] width 21 height 16
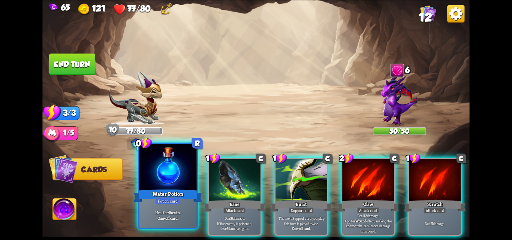
click at [191, 163] on div at bounding box center [167, 168] width 57 height 48
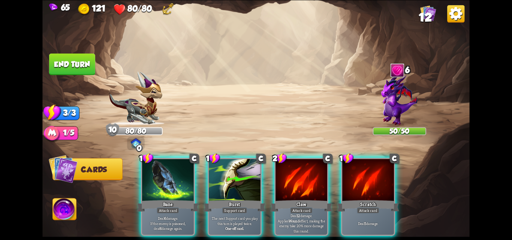
click at [67, 207] on img at bounding box center [65, 211] width 24 height 24
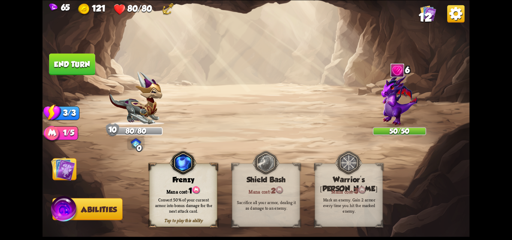
click at [167, 189] on div "Mana cost: 1" at bounding box center [183, 191] width 67 height 10
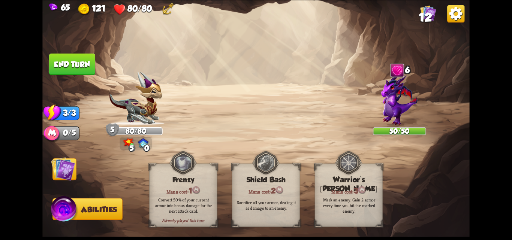
click at [64, 169] on img at bounding box center [63, 169] width 24 height 24
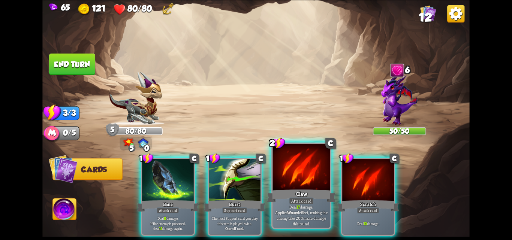
click at [290, 204] on div "Attack card" at bounding box center [301, 201] width 25 height 7
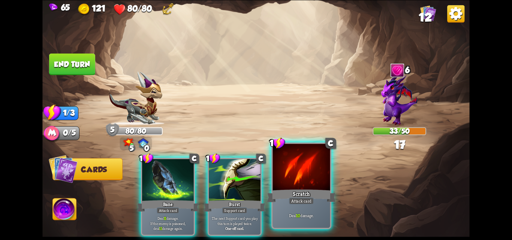
click at [292, 204] on div "Attack card" at bounding box center [301, 201] width 25 height 7
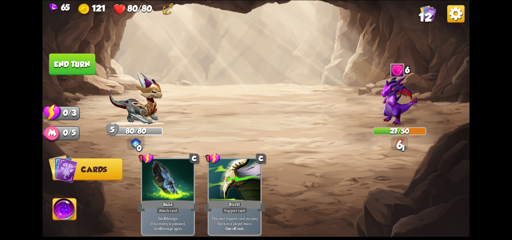
click at [72, 63] on button "End turn" at bounding box center [72, 64] width 46 height 22
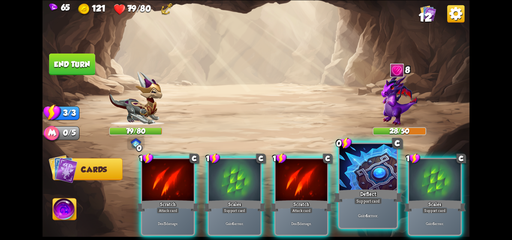
click at [380, 204] on div "Support card" at bounding box center [368, 201] width 28 height 7
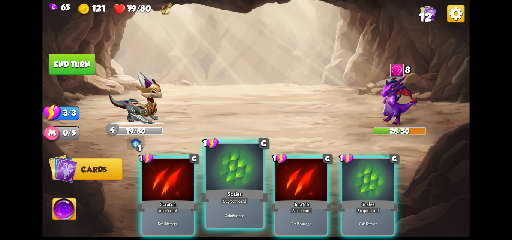
click at [232, 207] on div "Gain 6 armor." at bounding box center [234, 215] width 57 height 25
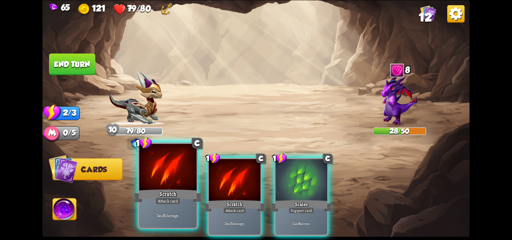
click at [170, 202] on div "Attack card" at bounding box center [168, 201] width 25 height 7
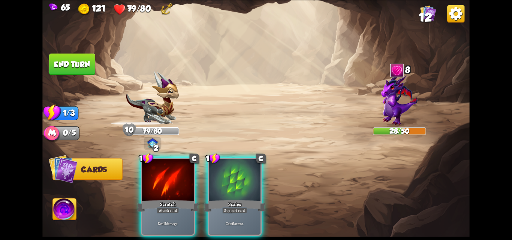
click at [170, 207] on div "Attack card" at bounding box center [168, 210] width 22 height 6
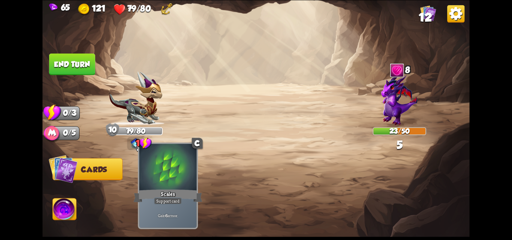
click at [165, 198] on div "Support card" at bounding box center [168, 201] width 28 height 7
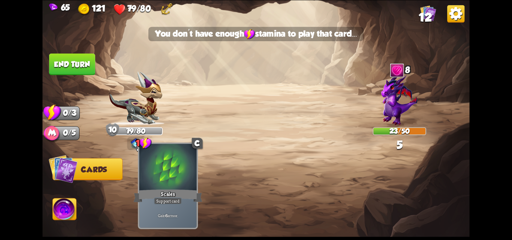
click at [165, 198] on div "Support card" at bounding box center [168, 201] width 28 height 7
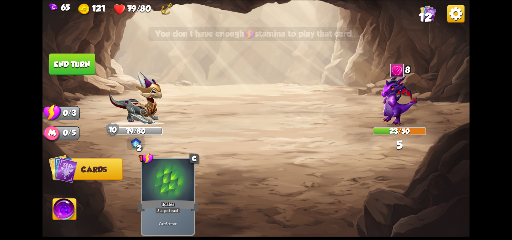
click at [66, 58] on button "End turn" at bounding box center [72, 64] width 46 height 22
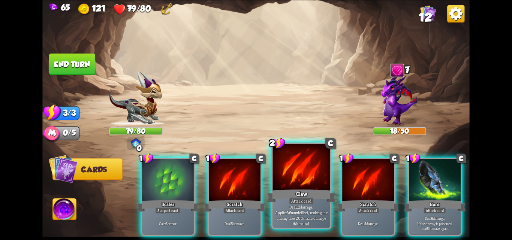
click at [313, 197] on div "Claw" at bounding box center [301, 195] width 69 height 15
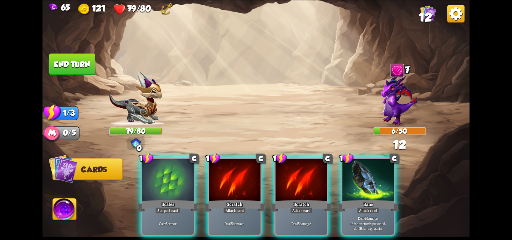
click at [231, 199] on div "Scratch" at bounding box center [234, 206] width 62 height 14
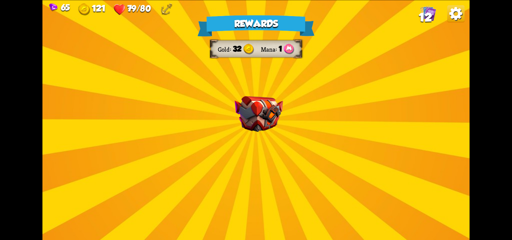
click at [252, 152] on div "Rewards Gold 32 Mana 1 Select a card 1 C Fireball Attack card Lose 2 health. De…" at bounding box center [255, 120] width 427 height 240
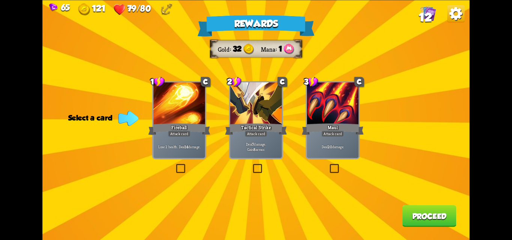
click at [251, 165] on label at bounding box center [251, 165] width 0 height 0
click at [0, 0] on input "checkbox" at bounding box center [0, 0] width 0 height 0
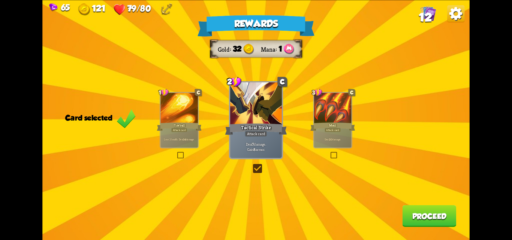
click at [238, 178] on div "Rewards Gold 32 Mana 1 Card selected 1 C Fireball Attack card Lose 2 health. De…" at bounding box center [255, 120] width 427 height 240
click at [256, 144] on p "Deal 7 damage. Gain 8 armor." at bounding box center [256, 147] width 49 height 10
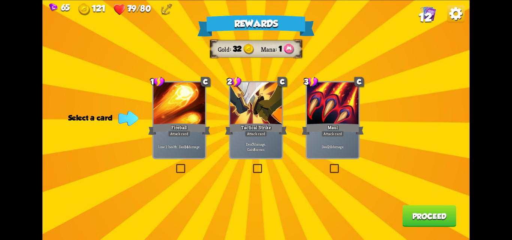
click at [251, 165] on label at bounding box center [251, 165] width 0 height 0
click at [0, 0] on input "checkbox" at bounding box center [0, 0] width 0 height 0
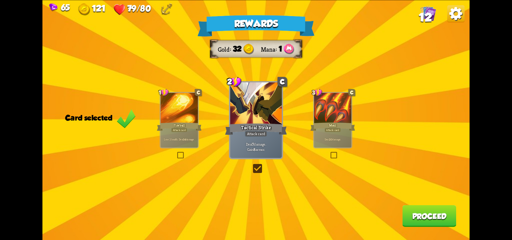
click at [425, 217] on button "Proceed" at bounding box center [429, 216] width 54 height 22
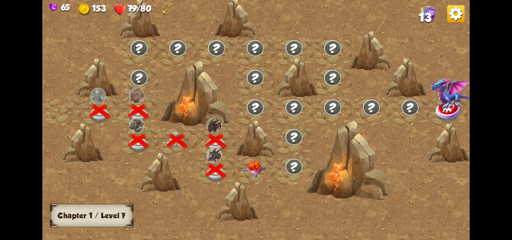
click at [253, 169] on img at bounding box center [254, 169] width 21 height 16
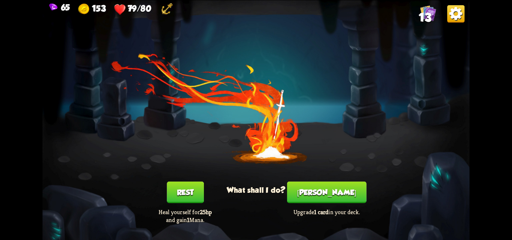
click at [330, 196] on button "[PERSON_NAME]" at bounding box center [326, 192] width 79 height 22
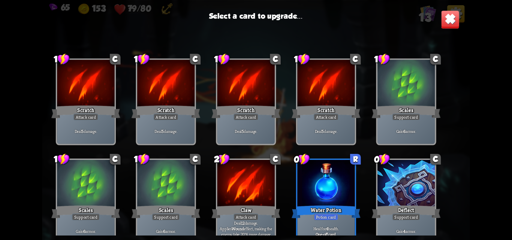
click at [334, 187] on div at bounding box center [325, 184] width 57 height 48
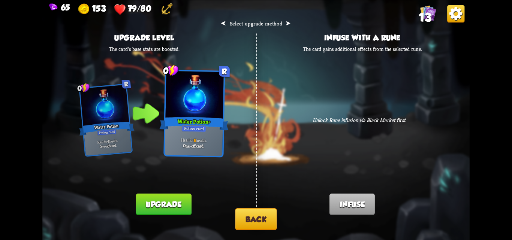
click at [260, 218] on button "Back" at bounding box center [256, 219] width 42 height 22
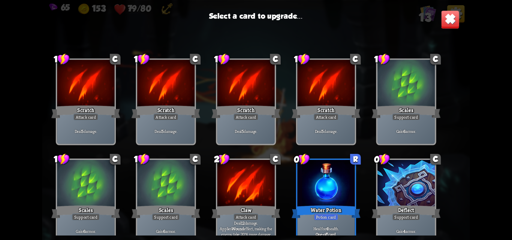
click at [417, 186] on div at bounding box center [405, 184] width 57 height 48
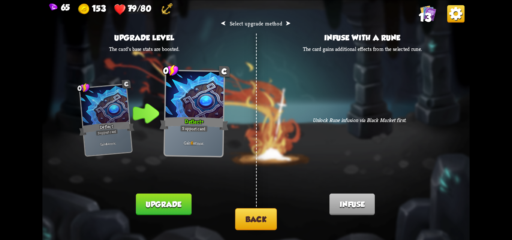
click at [265, 212] on button "Back" at bounding box center [256, 219] width 42 height 22
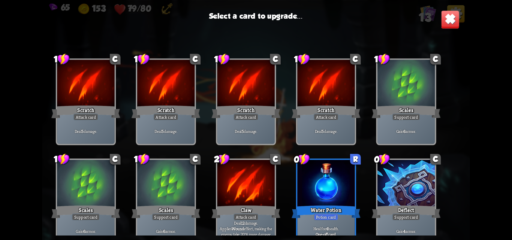
click at [406, 122] on div "Gain 6 armor." at bounding box center [405, 131] width 57 height 25
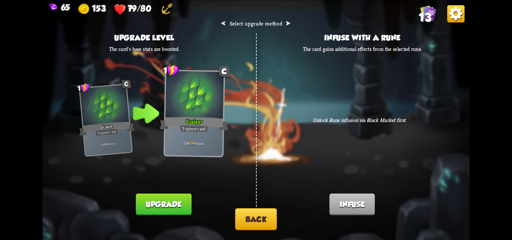
click at [247, 220] on button "Back" at bounding box center [256, 219] width 42 height 22
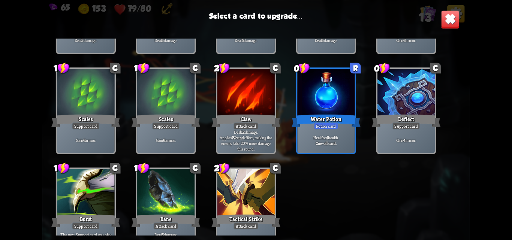
scroll to position [123, 0]
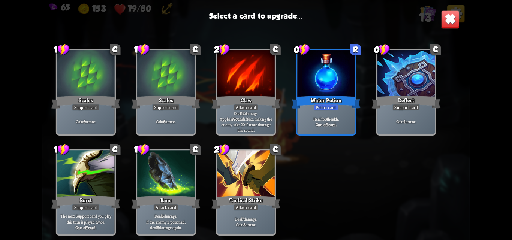
click at [262, 173] on div at bounding box center [245, 174] width 57 height 48
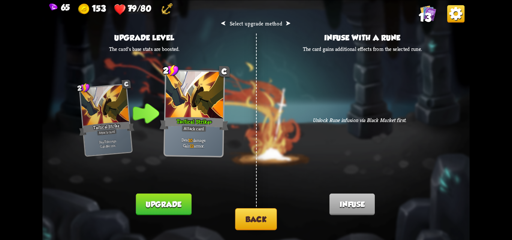
drag, startPoint x: 172, startPoint y: 203, endPoint x: 175, endPoint y: 174, distance: 29.4
click at [172, 198] on button "Upgrade" at bounding box center [163, 204] width 55 height 22
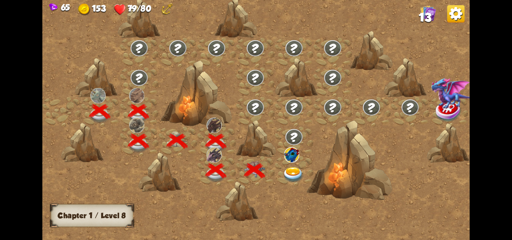
click at [287, 175] on img at bounding box center [293, 175] width 21 height 16
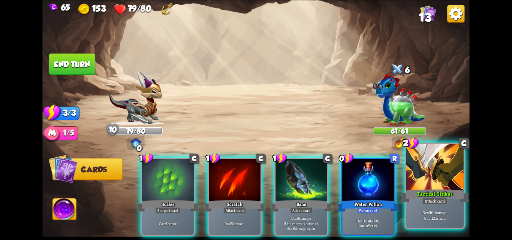
click at [423, 187] on div at bounding box center [434, 168] width 57 height 48
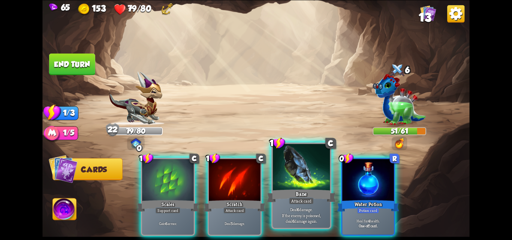
click at [292, 180] on div at bounding box center [301, 168] width 57 height 48
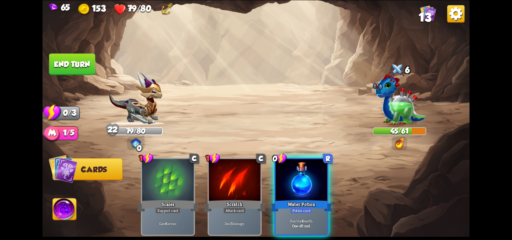
click at [70, 207] on img at bounding box center [65, 211] width 24 height 24
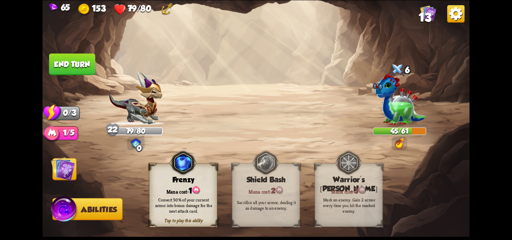
click at [80, 60] on button "End turn" at bounding box center [72, 64] width 46 height 22
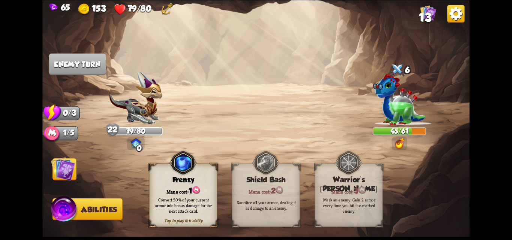
click at [61, 163] on img at bounding box center [63, 169] width 24 height 24
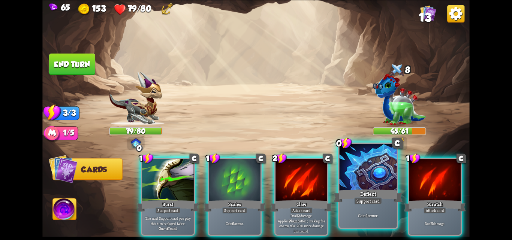
click at [372, 213] on p "Gain 4 armor." at bounding box center [368, 215] width 54 height 6
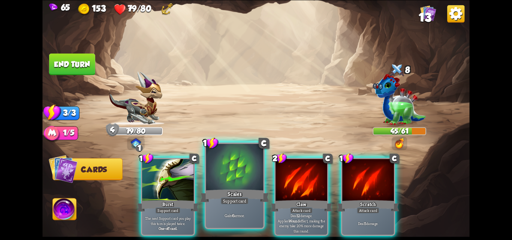
click at [244, 212] on div "Gain 6 armor." at bounding box center [234, 215] width 57 height 25
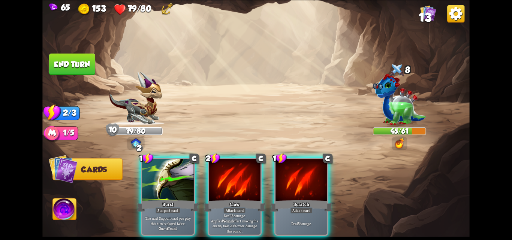
click at [244, 213] on p "Deal 12 damage. Applies Wound effect, making the enemy take 20% more damage thi…" at bounding box center [234, 223] width 49 height 20
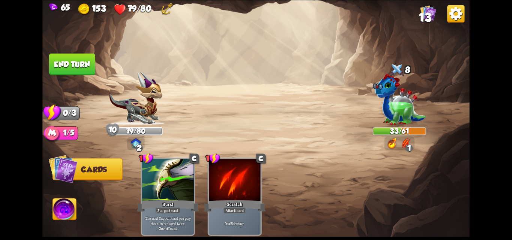
click at [74, 65] on button "End turn" at bounding box center [72, 64] width 46 height 22
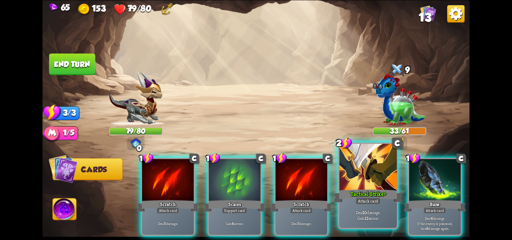
click at [371, 184] on div at bounding box center [368, 168] width 57 height 48
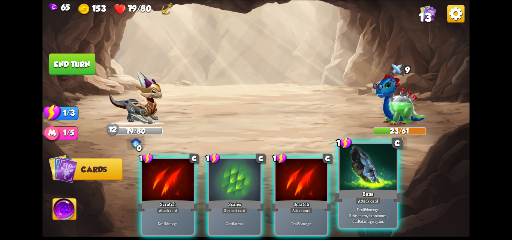
click at [355, 192] on div "Bane" at bounding box center [368, 195] width 69 height 15
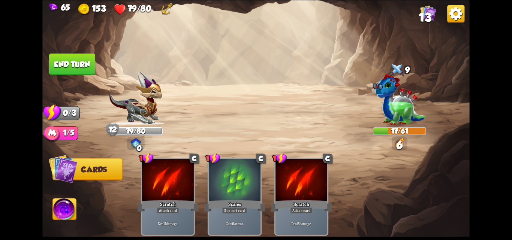
click at [73, 67] on button "End turn" at bounding box center [72, 64] width 46 height 22
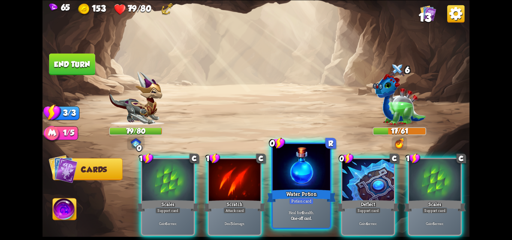
click at [319, 201] on div "Water Potion" at bounding box center [301, 195] width 69 height 15
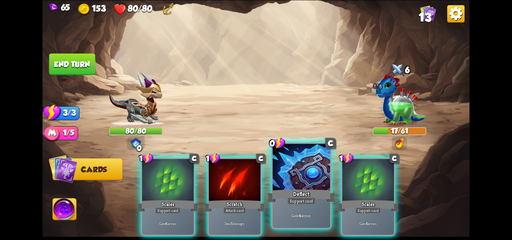
click at [317, 211] on div "Gain 4 armor." at bounding box center [301, 215] width 57 height 25
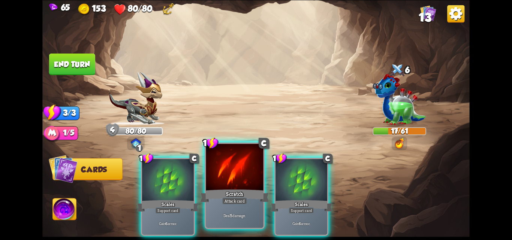
drag, startPoint x: 292, startPoint y: 212, endPoint x: 261, endPoint y: 211, distance: 30.4
click at [291, 212] on div "Gain 6 armor." at bounding box center [301, 223] width 52 height 22
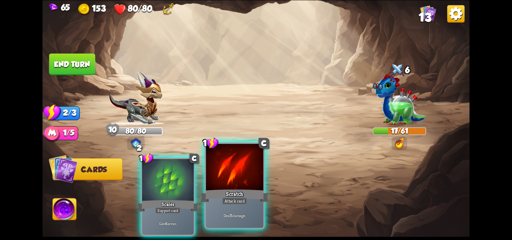
click at [235, 208] on div "Deal 5 damage." at bounding box center [234, 215] width 57 height 25
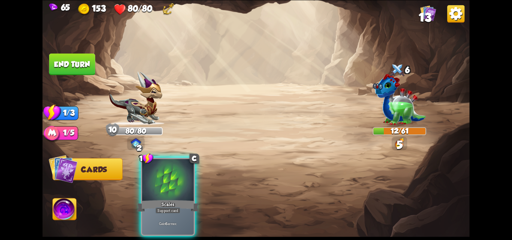
drag, startPoint x: 165, startPoint y: 182, endPoint x: 130, endPoint y: 118, distance: 73.5
click at [163, 179] on div at bounding box center [168, 180] width 52 height 43
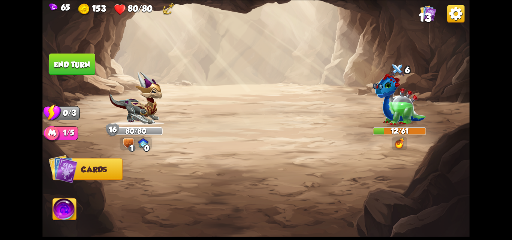
click at [76, 61] on button "End turn" at bounding box center [72, 64] width 46 height 22
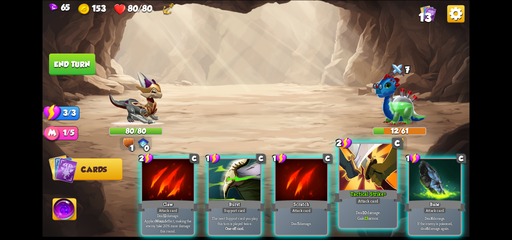
click at [373, 210] on p "Deal 10 damage. Gain 13 armor." at bounding box center [368, 215] width 54 height 11
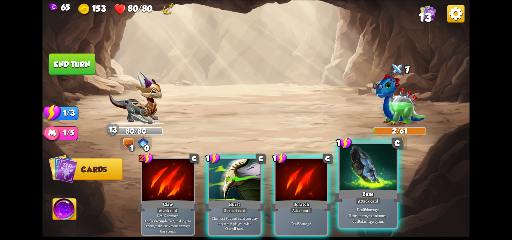
click at [360, 197] on div "Bane" at bounding box center [368, 195] width 69 height 15
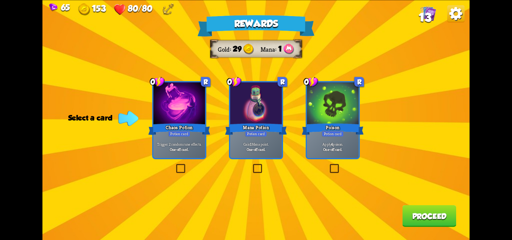
click at [175, 165] on label at bounding box center [175, 165] width 0 height 0
click at [0, 0] on input "checkbox" at bounding box center [0, 0] width 0 height 0
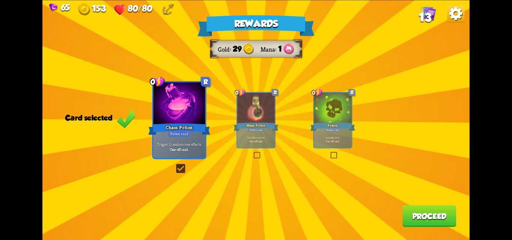
click at [437, 214] on button "Proceed" at bounding box center [429, 216] width 54 height 22
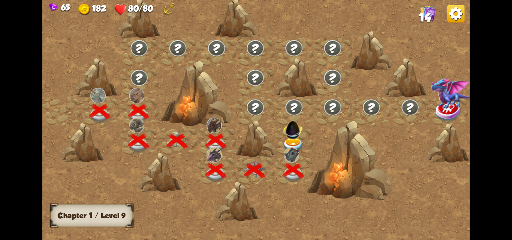
click at [289, 144] on img at bounding box center [293, 146] width 21 height 16
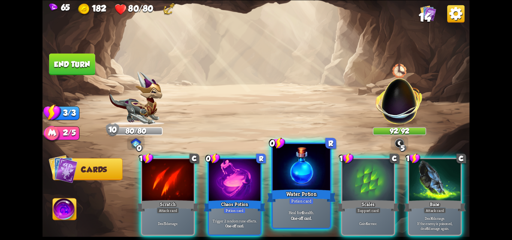
click at [289, 188] on div "Water Potion" at bounding box center [301, 195] width 69 height 15
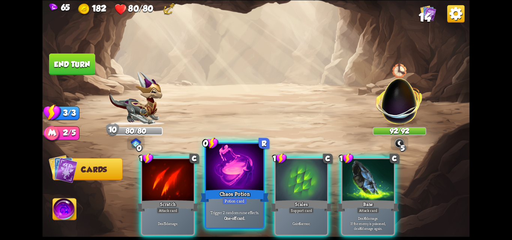
click at [248, 196] on div "Chaos Potion" at bounding box center [234, 195] width 69 height 15
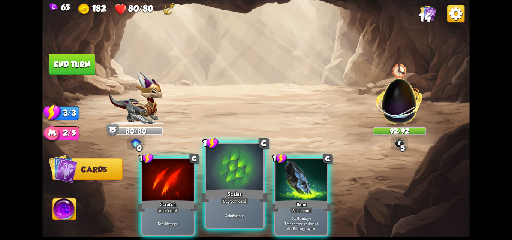
click at [234, 199] on div "Support card" at bounding box center [235, 201] width 28 height 7
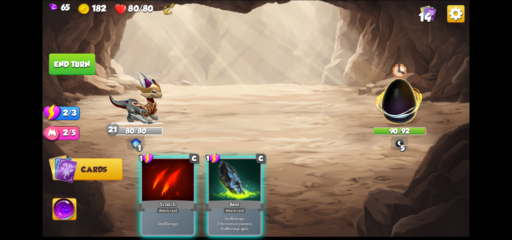
click at [234, 207] on div "Attack card" at bounding box center [234, 210] width 22 height 6
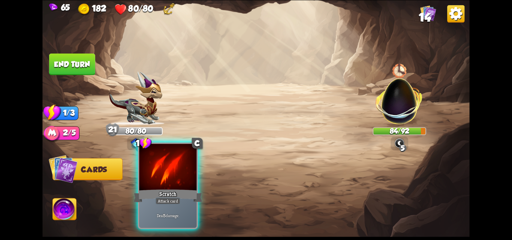
click at [160, 190] on div "Scratch" at bounding box center [167, 195] width 69 height 15
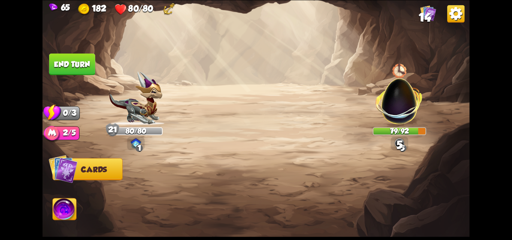
click at [84, 61] on button "End turn" at bounding box center [72, 64] width 46 height 22
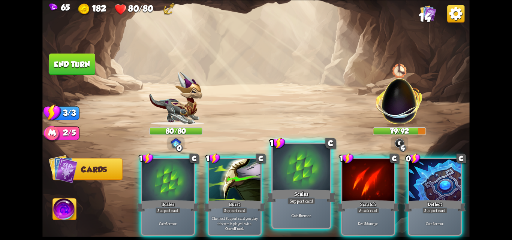
click at [310, 198] on div "Support card" at bounding box center [301, 201] width 28 height 7
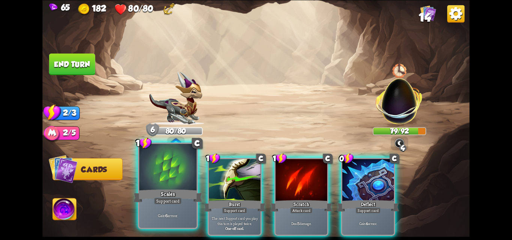
click at [182, 191] on div "Scales" at bounding box center [167, 195] width 69 height 15
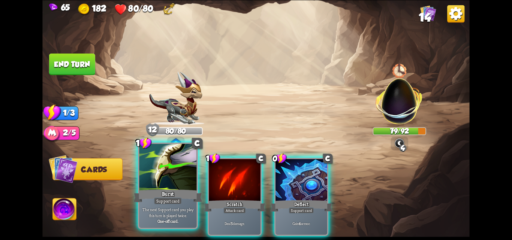
click at [176, 192] on div "Burst" at bounding box center [167, 195] width 69 height 15
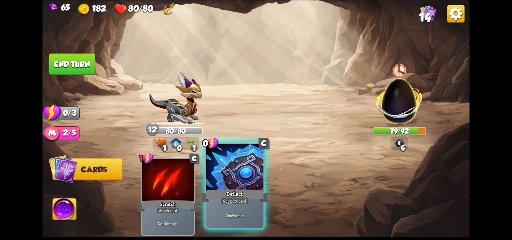
click at [247, 206] on div "Gain 5 armor." at bounding box center [234, 215] width 57 height 25
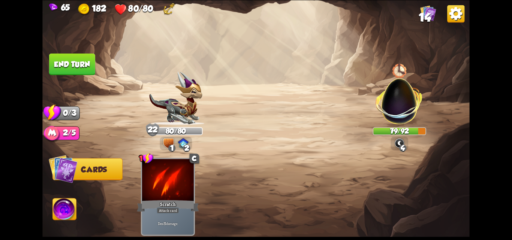
click at [55, 206] on img at bounding box center [65, 211] width 24 height 24
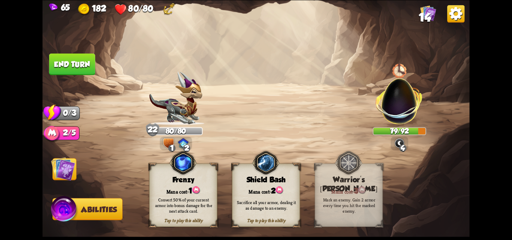
click at [272, 206] on div "Sacrifice all your armor, dealing it as damage to an enemy." at bounding box center [266, 205] width 61 height 11
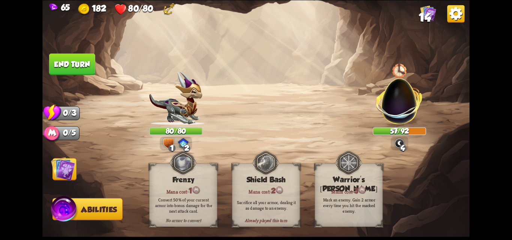
click at [54, 65] on button "End turn" at bounding box center [72, 64] width 46 height 22
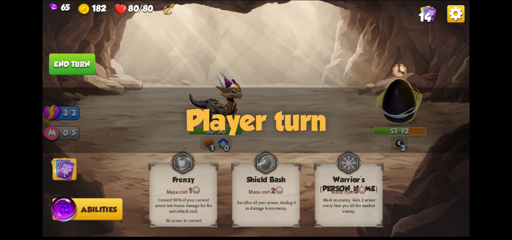
click at [73, 164] on img at bounding box center [63, 169] width 24 height 24
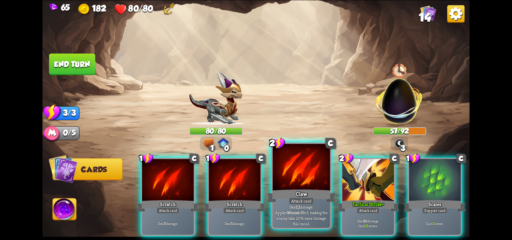
click at [304, 187] on div at bounding box center [301, 168] width 57 height 48
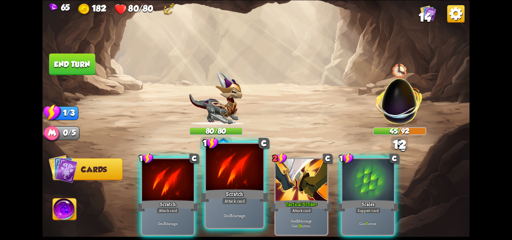
click at [238, 192] on div "Scratch" at bounding box center [234, 195] width 69 height 15
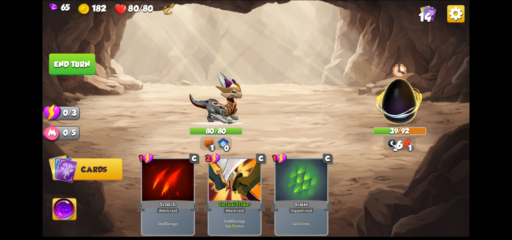
click at [78, 60] on button "End turn" at bounding box center [72, 64] width 46 height 22
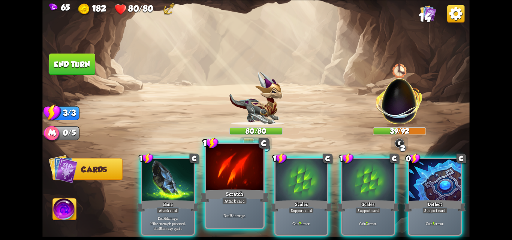
click at [221, 190] on div "Scratch" at bounding box center [234, 195] width 69 height 15
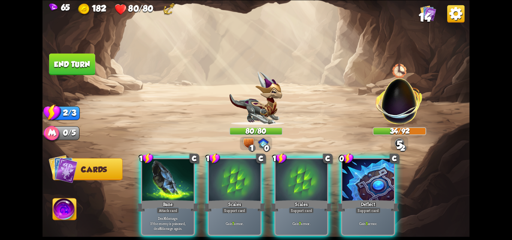
click at [166, 199] on div "Bane" at bounding box center [168, 206] width 62 height 14
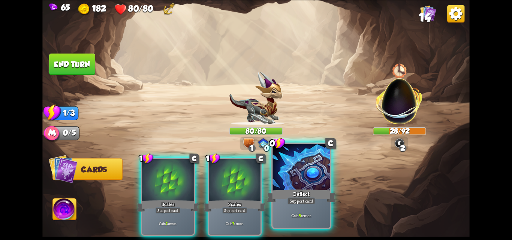
click at [283, 181] on div at bounding box center [301, 168] width 57 height 48
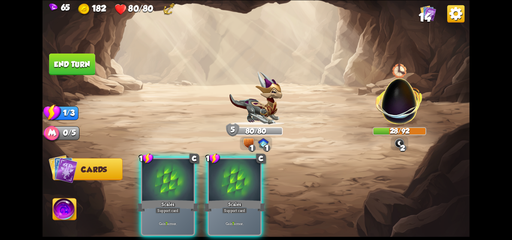
drag, startPoint x: 205, startPoint y: 181, endPoint x: 215, endPoint y: 180, distance: 9.4
click at [207, 181] on div "1 C Scales Support card Gain 7 armor. 1 C Scales Support card Gain 7 armor." at bounding box center [299, 186] width 342 height 107
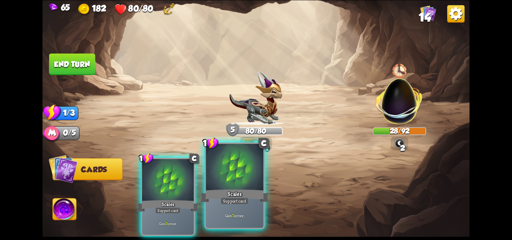
click at [220, 180] on div at bounding box center [234, 168] width 57 height 48
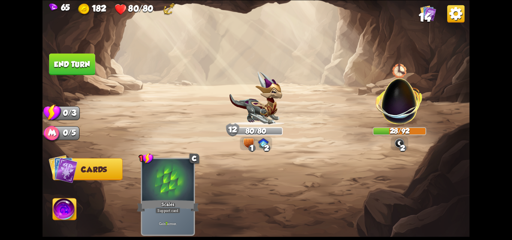
click at [73, 73] on button "End turn" at bounding box center [72, 64] width 46 height 22
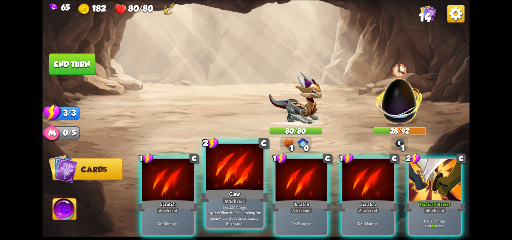
click at [215, 184] on div at bounding box center [234, 168] width 57 height 48
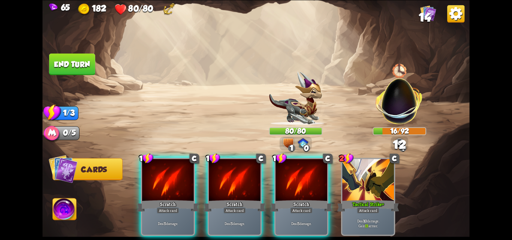
click at [215, 184] on div at bounding box center [235, 180] width 52 height 43
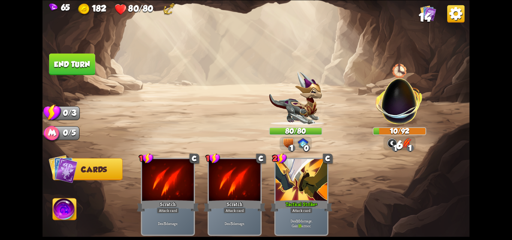
click at [61, 57] on button "End turn" at bounding box center [72, 64] width 46 height 22
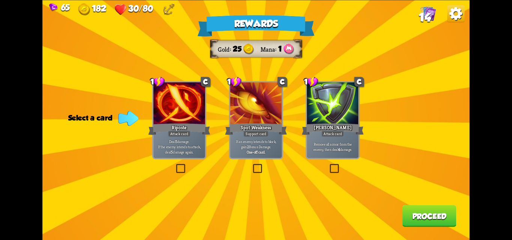
drag, startPoint x: 177, startPoint y: 163, endPoint x: 192, endPoint y: 165, distance: 15.9
click at [175, 165] on label at bounding box center [175, 165] width 0 height 0
click at [0, 0] on input "checkbox" at bounding box center [0, 0] width 0 height 0
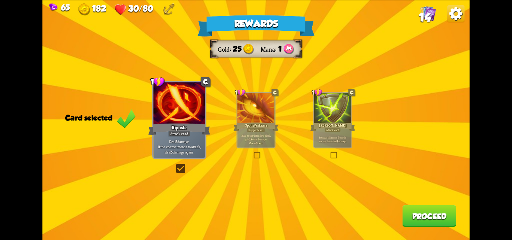
click at [419, 211] on button "Proceed" at bounding box center [429, 216] width 54 height 22
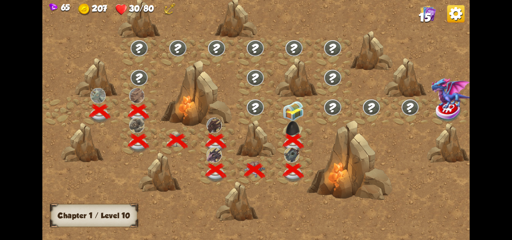
click at [286, 106] on img at bounding box center [293, 111] width 21 height 20
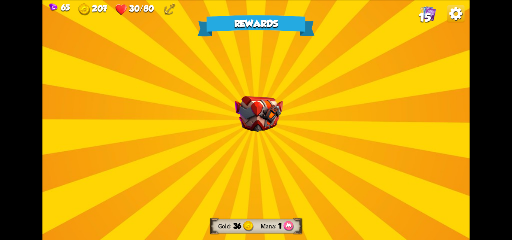
click at [301, 145] on div "Rewards Gold 36 Mana 1 Select a card 2 R Rarity Vanity Attack card Deal 2 damag…" at bounding box center [255, 120] width 427 height 240
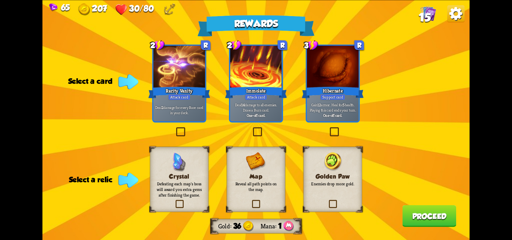
click at [328, 129] on label at bounding box center [328, 129] width 0 height 0
click at [0, 0] on input "checkbox" at bounding box center [0, 0] width 0 height 0
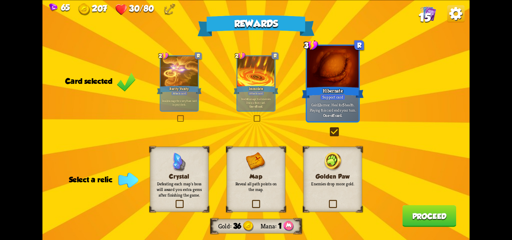
click at [418, 217] on button "Proceed" at bounding box center [429, 216] width 54 height 22
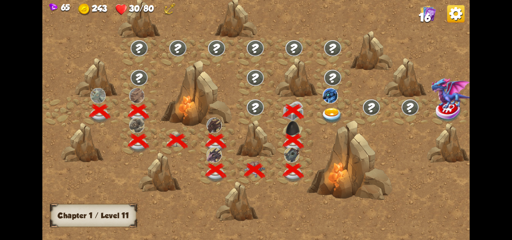
scroll to position [0, 114]
